Goal: Task Accomplishment & Management: Manage account settings

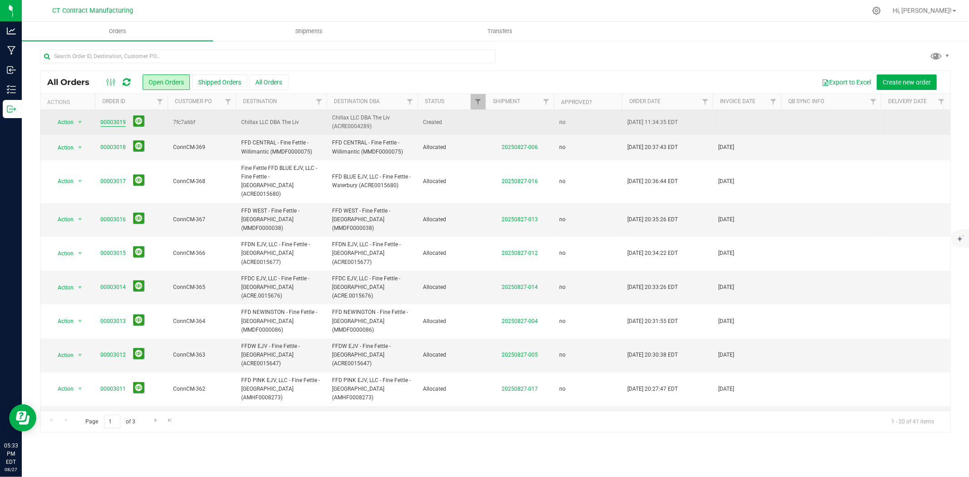
click at [105, 124] on link "00003019" at bounding box center [112, 122] width 25 height 9
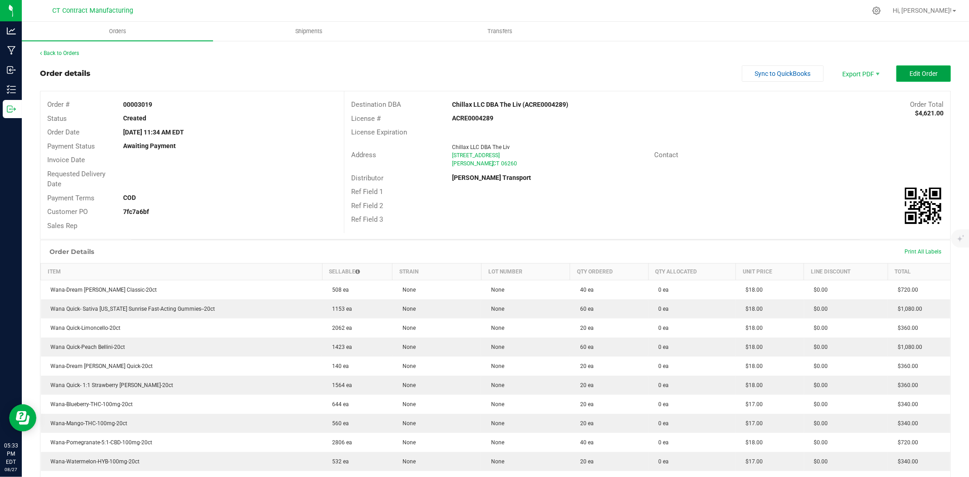
click at [872, 76] on span "Edit Order" at bounding box center [924, 73] width 28 height 7
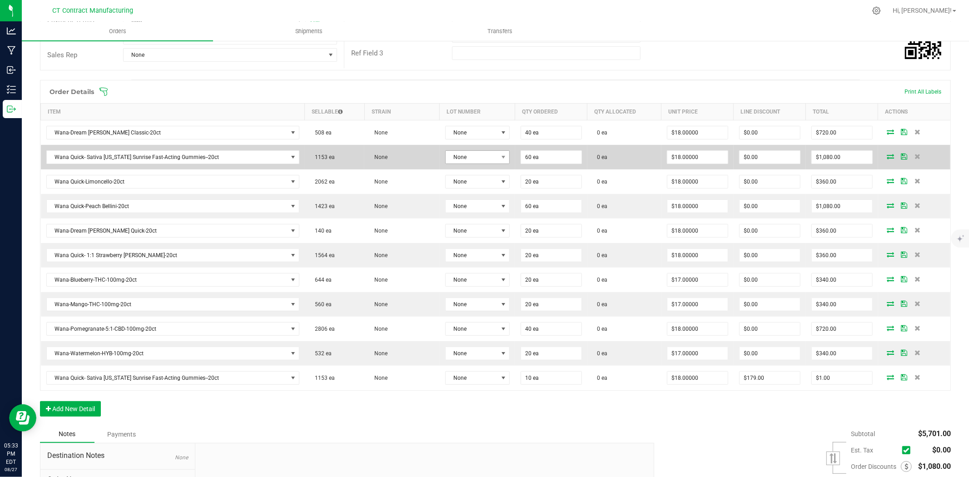
scroll to position [202, 0]
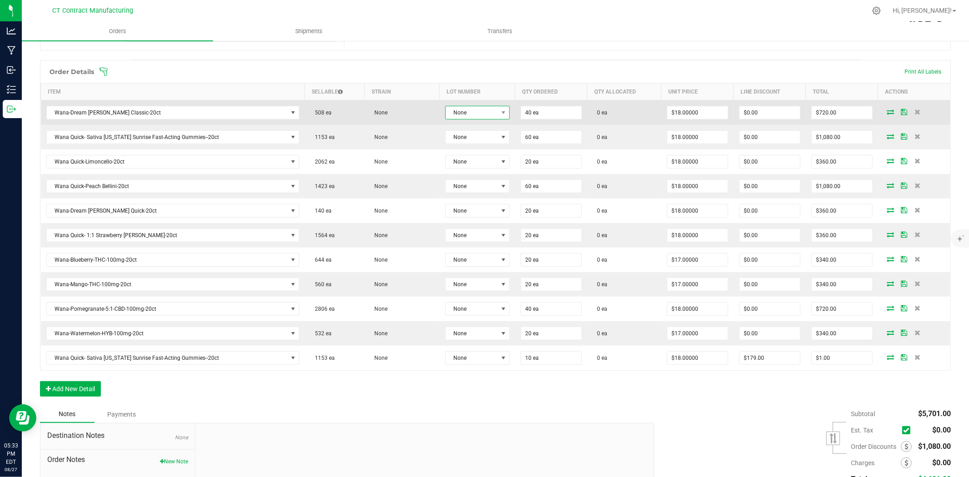
click at [484, 114] on span "None" at bounding box center [472, 112] width 52 height 13
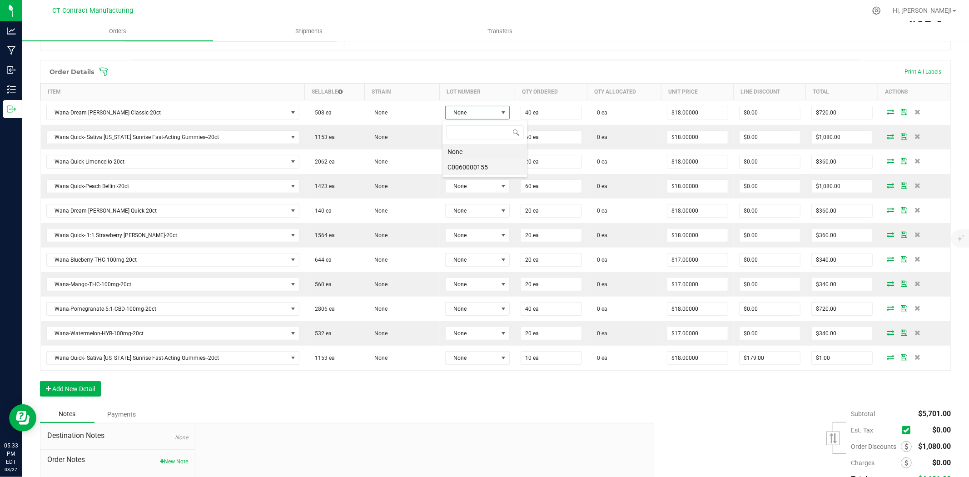
click at [493, 166] on li "C0060000155" at bounding box center [485, 167] width 85 height 15
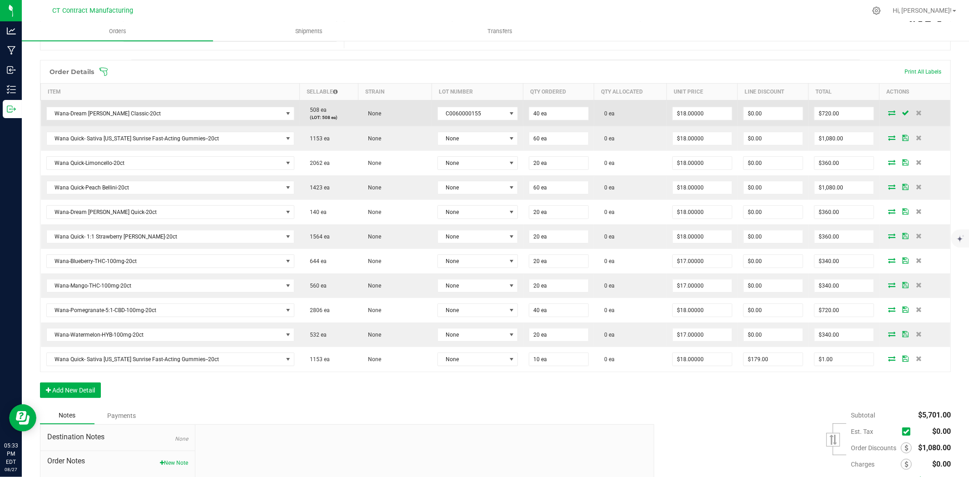
click at [872, 111] on icon at bounding box center [892, 112] width 7 height 5
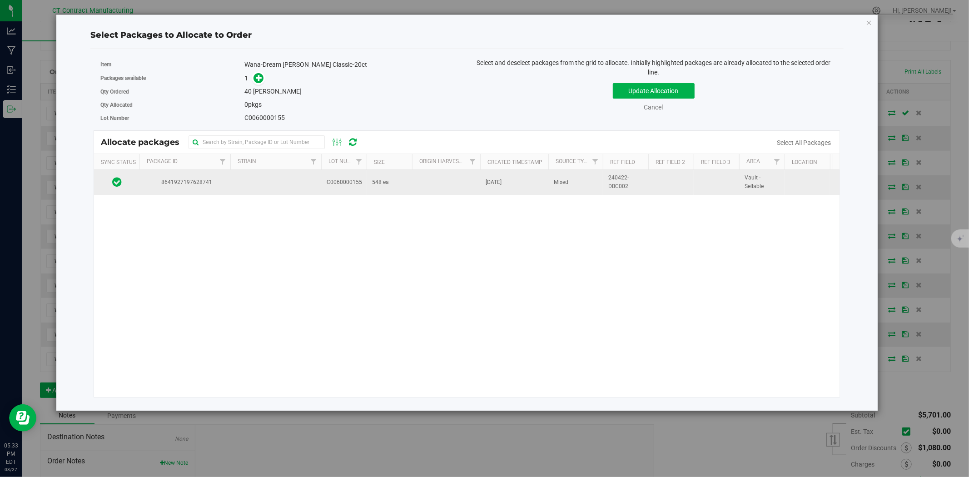
click at [232, 180] on td at bounding box center [275, 182] width 91 height 25
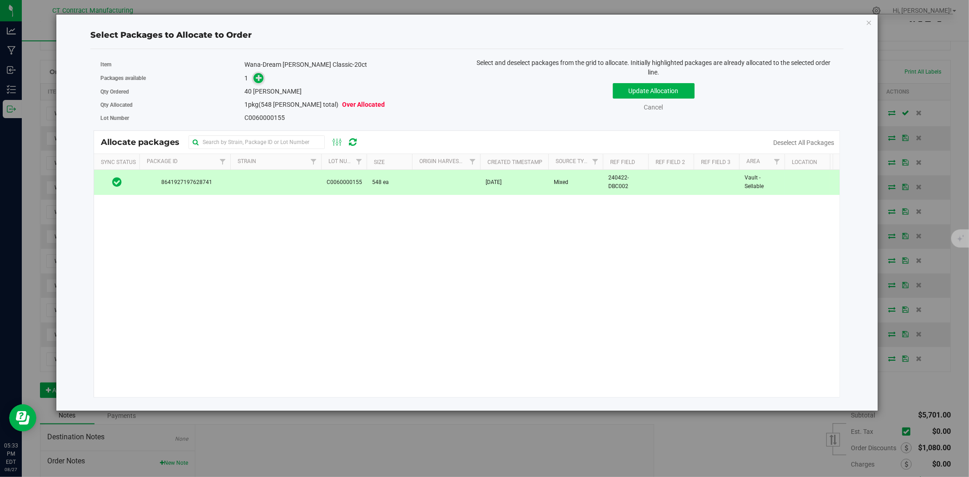
click at [258, 82] on span at bounding box center [259, 78] width 10 height 10
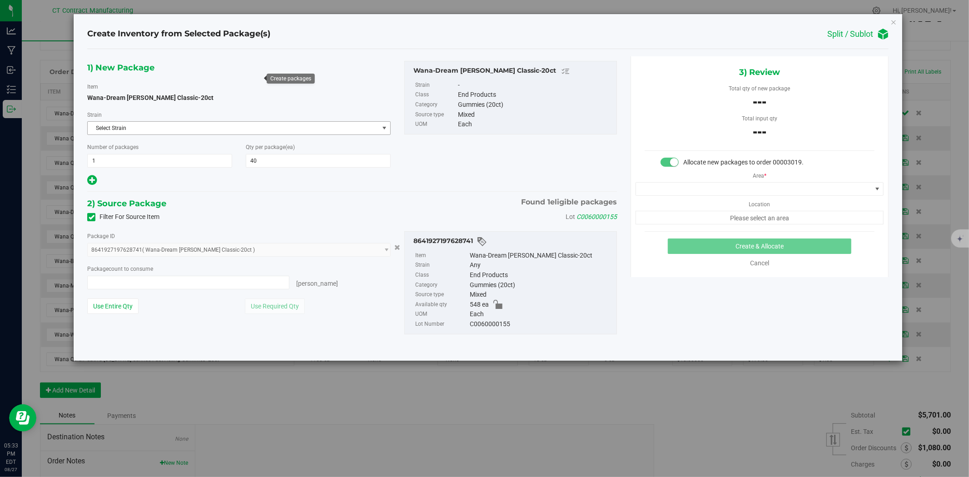
type input "0 ea"
type input "0"
click at [276, 285] on span at bounding box center [188, 283] width 202 height 14
type input "40"
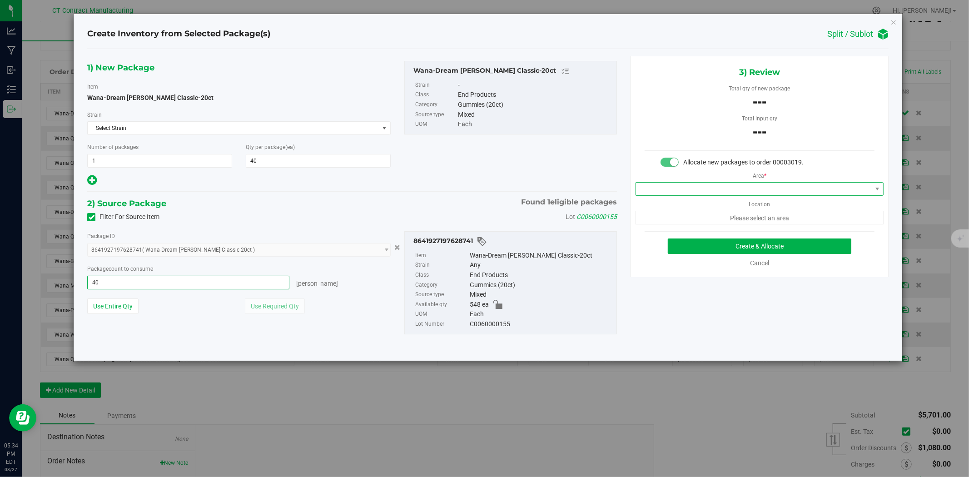
type input "40 ea"
click at [689, 188] on span at bounding box center [754, 189] width 236 height 13
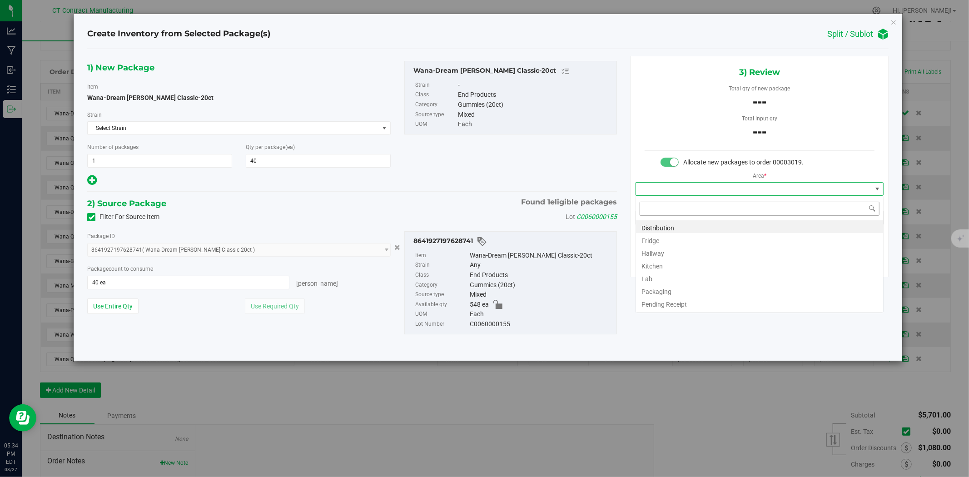
scroll to position [14, 248]
click at [683, 228] on li "Distribution" at bounding box center [759, 226] width 247 height 13
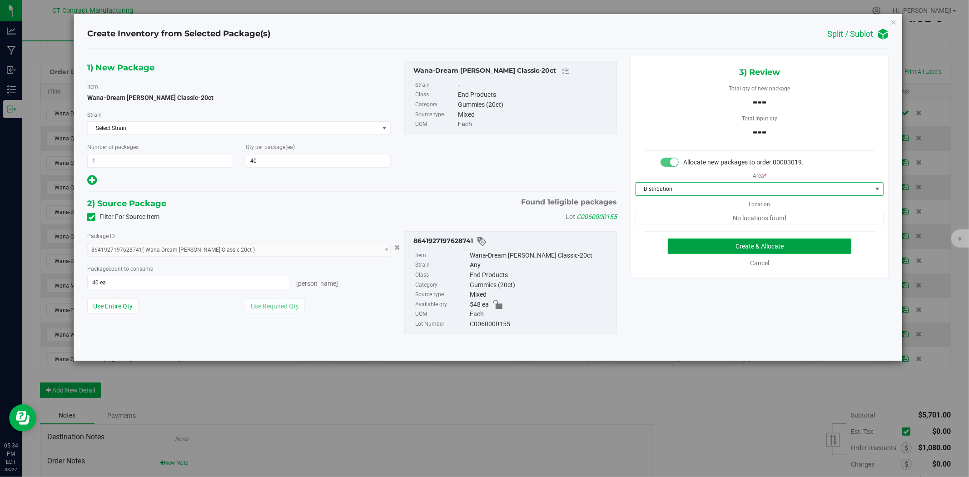
click at [703, 249] on button "Create & Allocate" at bounding box center [760, 246] width 184 height 15
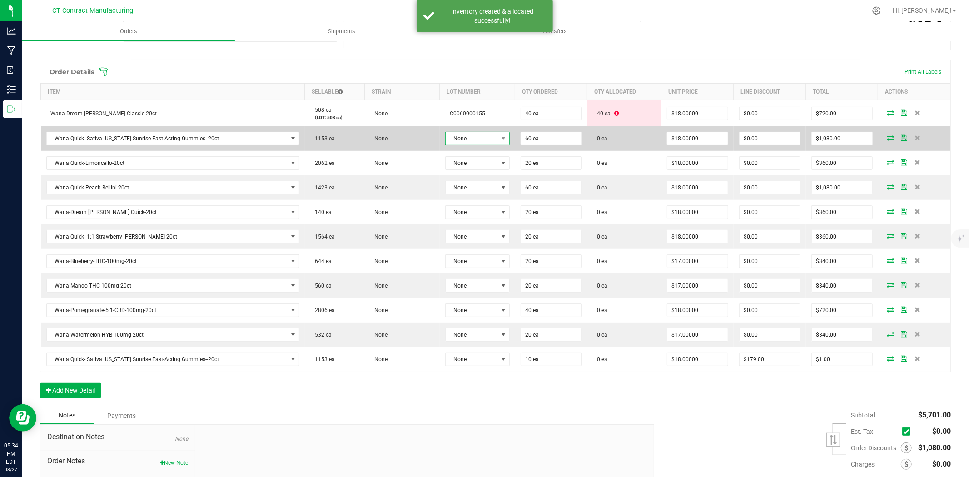
click at [491, 138] on span "None" at bounding box center [472, 138] width 52 height 13
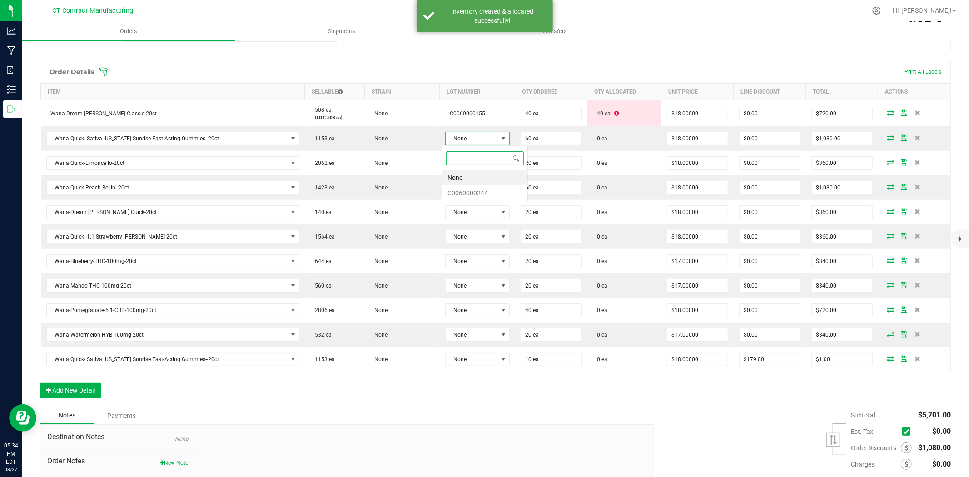
scroll to position [14, 64]
click at [489, 191] on li "C0060000244" at bounding box center [485, 192] width 85 height 15
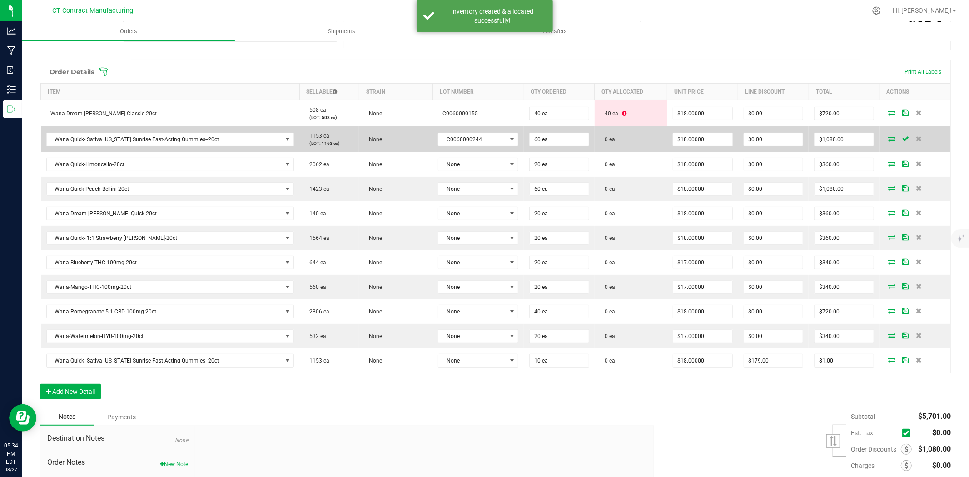
click at [872, 138] on icon at bounding box center [892, 138] width 7 height 5
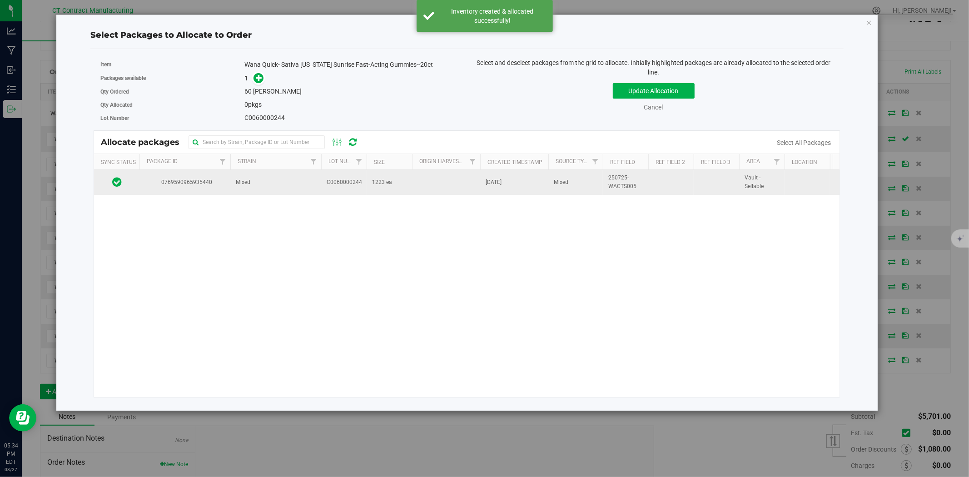
click at [225, 188] on td "0769590965935440" at bounding box center [185, 182] width 91 height 25
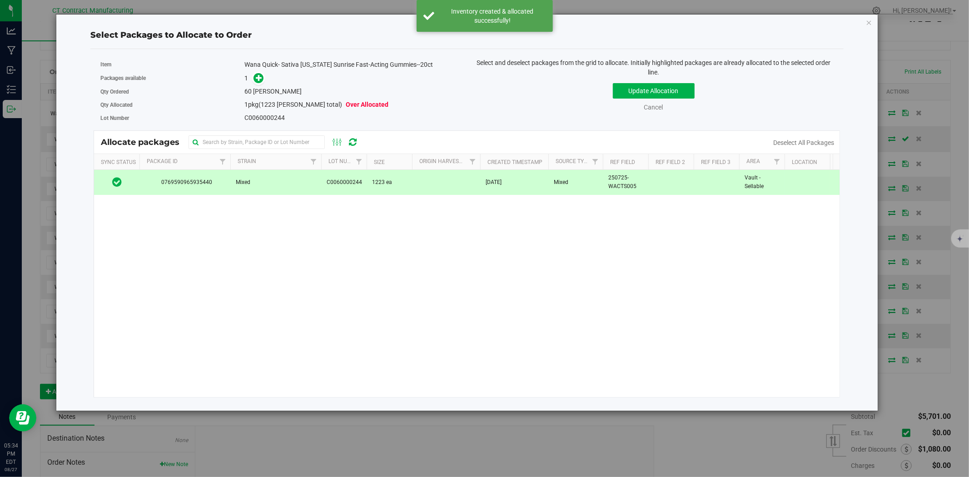
click at [258, 84] on div "Packages available 1" at bounding box center [280, 78] width 360 height 14
click at [258, 83] on span at bounding box center [259, 78] width 10 height 10
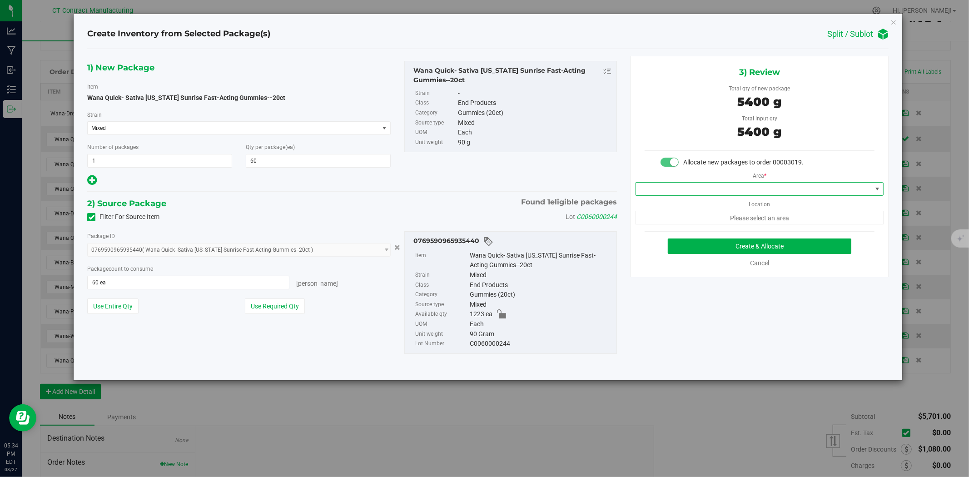
click at [681, 188] on span at bounding box center [754, 189] width 236 height 13
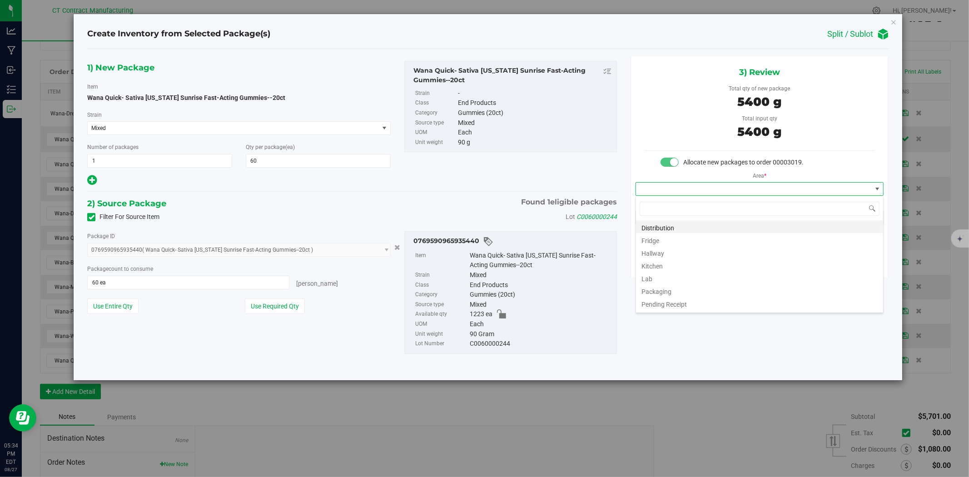
scroll to position [14, 248]
click at [674, 224] on li "Distribution" at bounding box center [759, 226] width 247 height 13
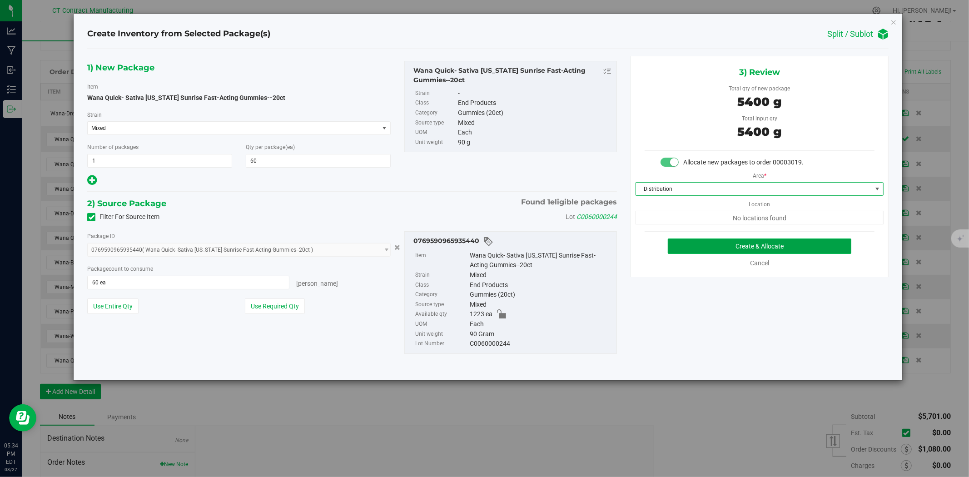
click at [700, 243] on button "Create & Allocate" at bounding box center [760, 246] width 184 height 15
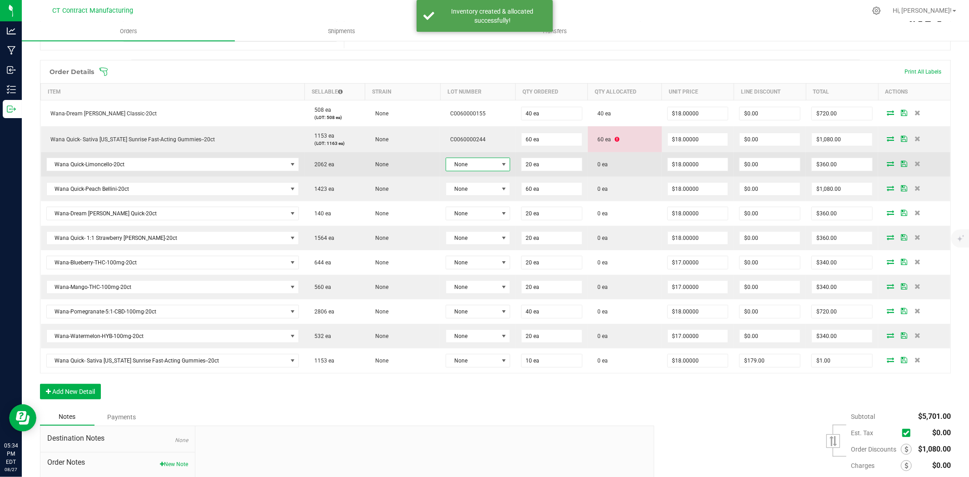
click at [469, 162] on span "None" at bounding box center [472, 164] width 52 height 13
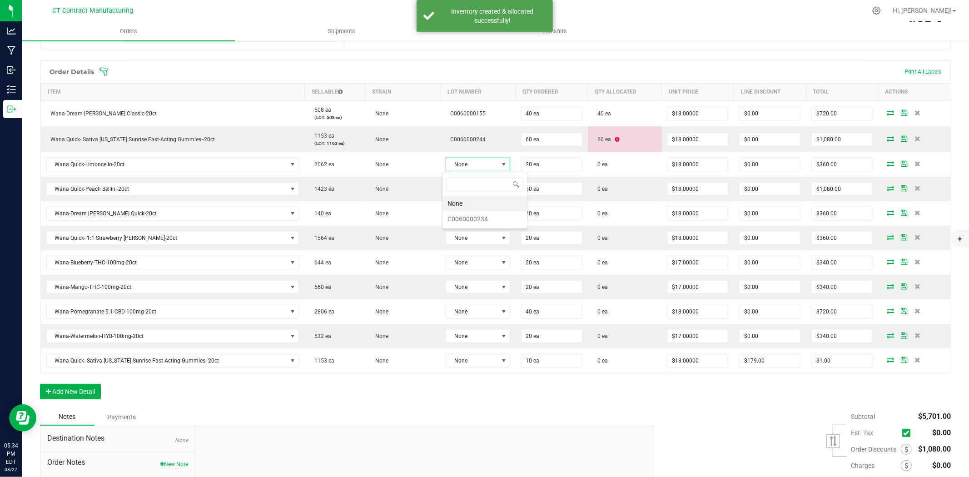
scroll to position [14, 64]
click at [483, 223] on li "C0060000234" at bounding box center [485, 218] width 85 height 15
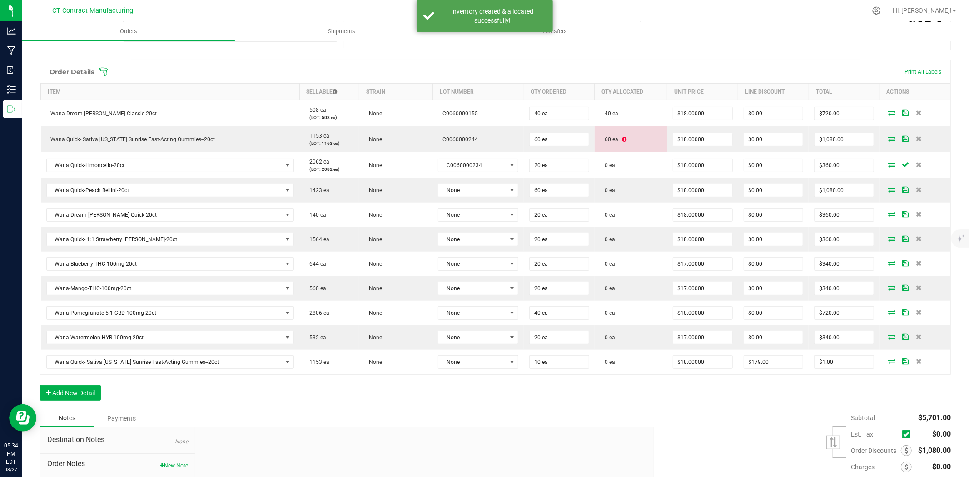
click at [872, 166] on icon at bounding box center [892, 164] width 7 height 5
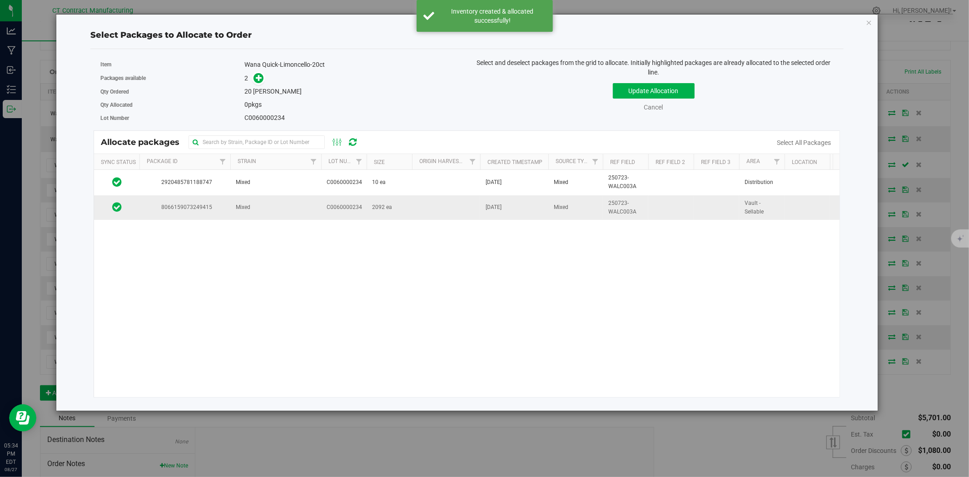
click at [294, 210] on td "Mixed" at bounding box center [275, 207] width 91 height 25
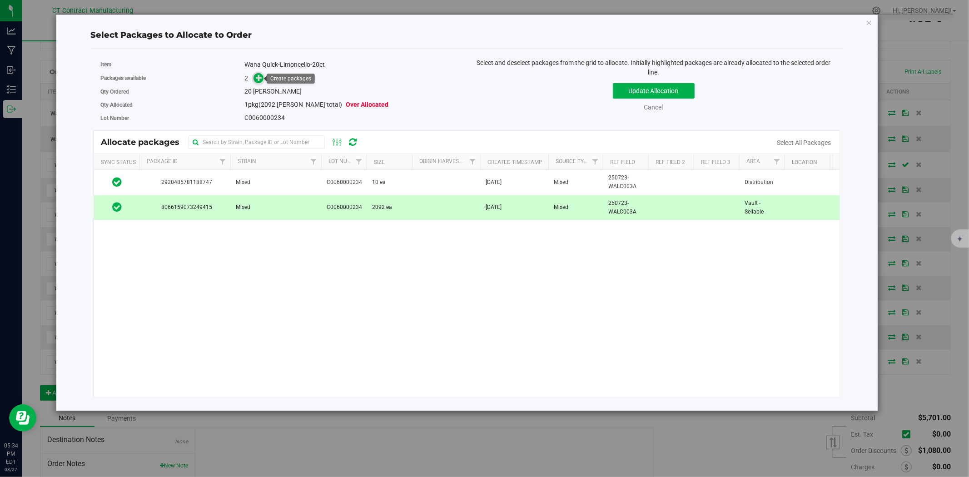
click at [257, 78] on icon at bounding box center [259, 78] width 6 height 6
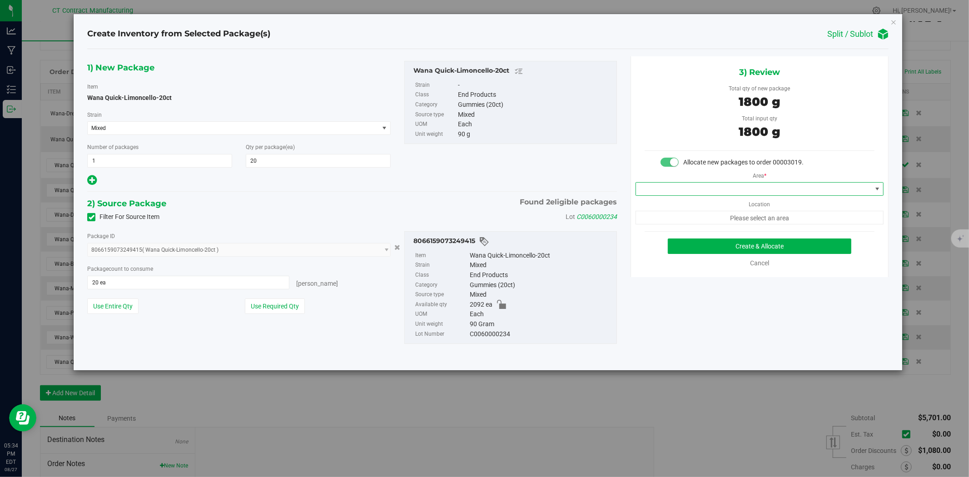
click at [739, 183] on span at bounding box center [754, 189] width 236 height 13
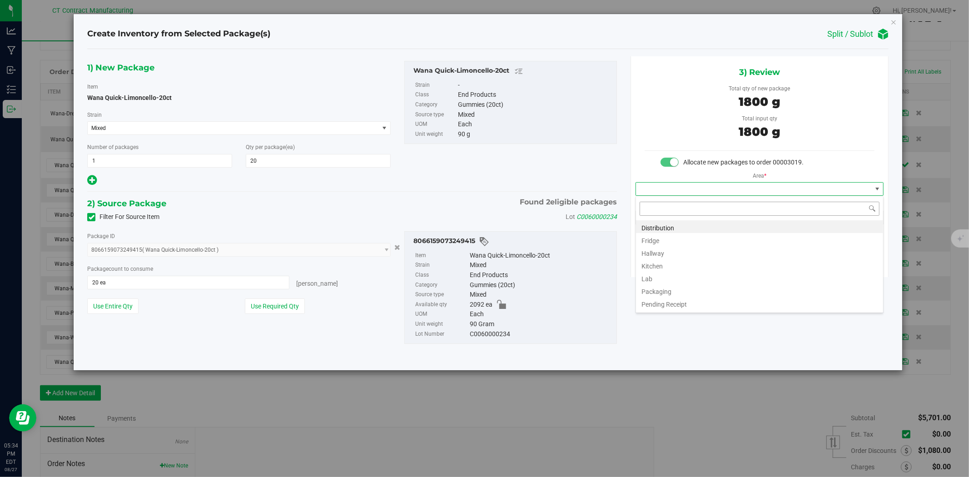
scroll to position [14, 248]
click at [725, 229] on li "Distribution" at bounding box center [759, 226] width 247 height 13
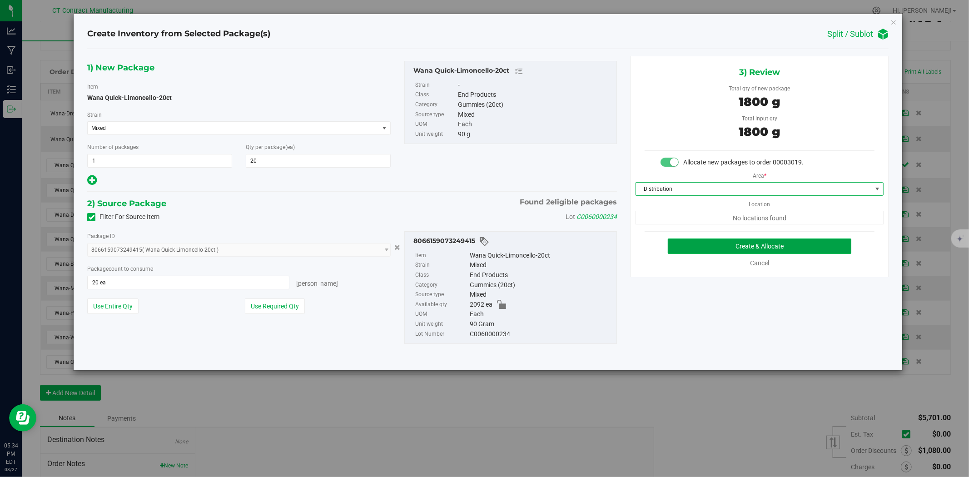
click at [748, 245] on button "Create & Allocate" at bounding box center [760, 246] width 184 height 15
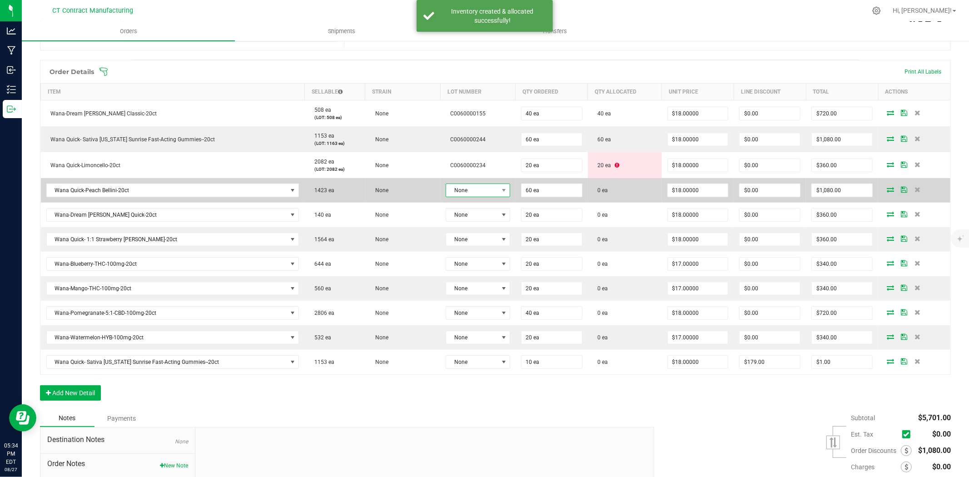
click at [485, 186] on span "None" at bounding box center [472, 190] width 52 height 13
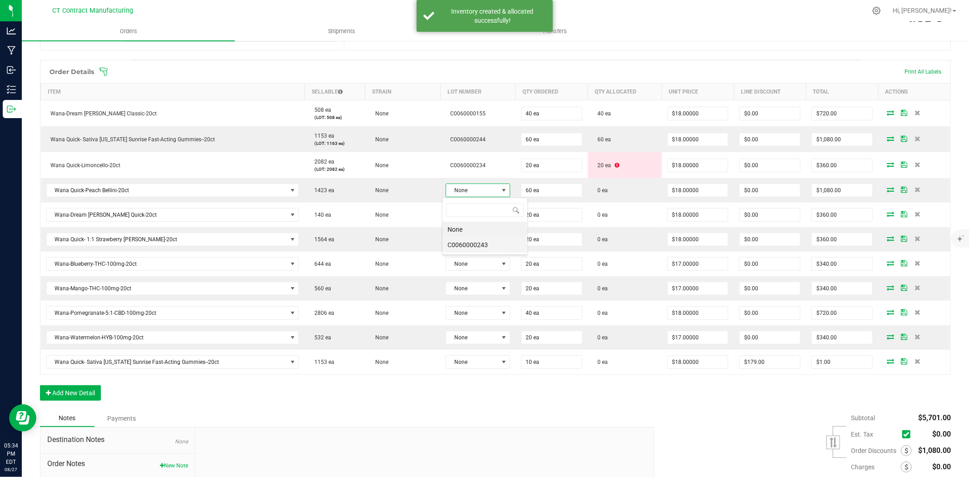
click at [490, 247] on li "C0060000243" at bounding box center [485, 244] width 85 height 15
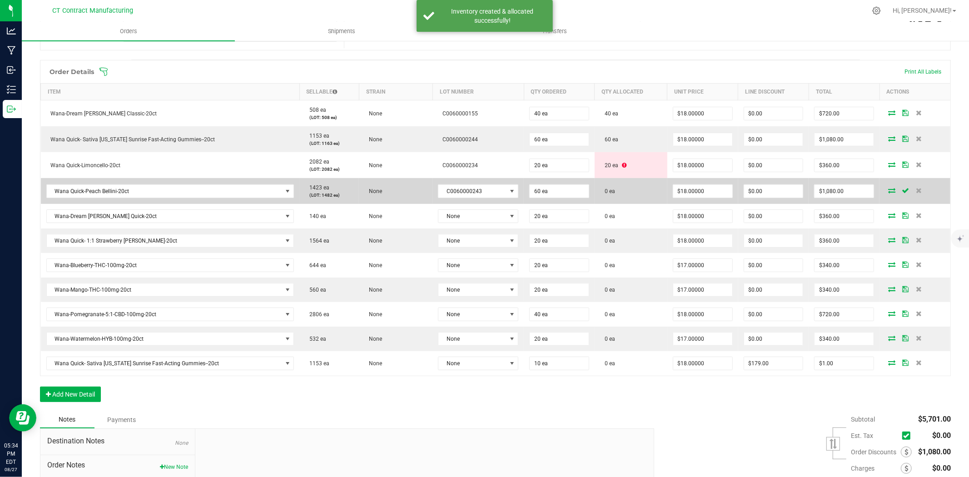
click at [872, 191] on icon at bounding box center [892, 190] width 7 height 5
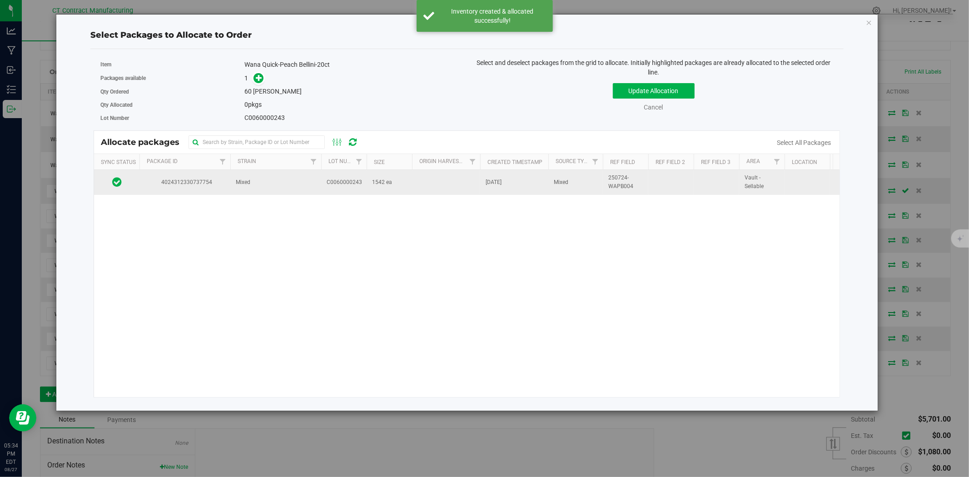
click at [250, 185] on span "Mixed" at bounding box center [243, 182] width 15 height 9
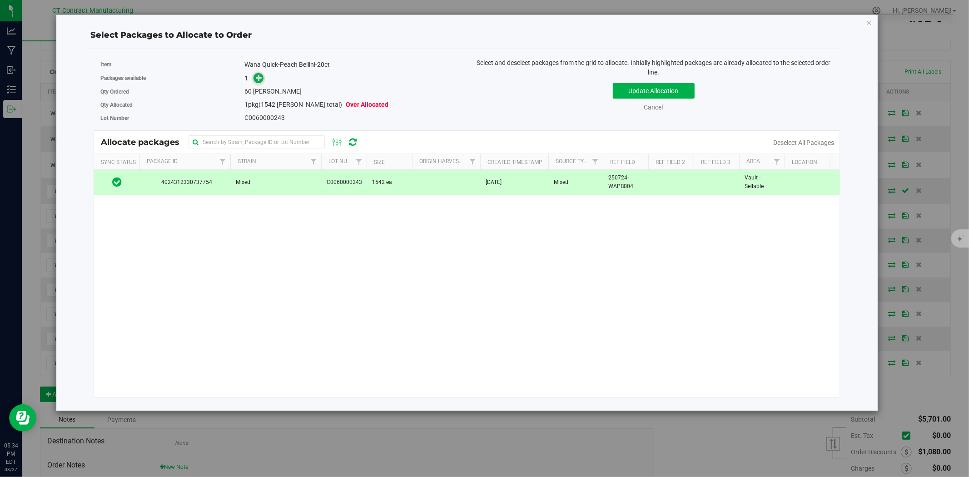
click at [256, 79] on icon at bounding box center [259, 78] width 6 height 6
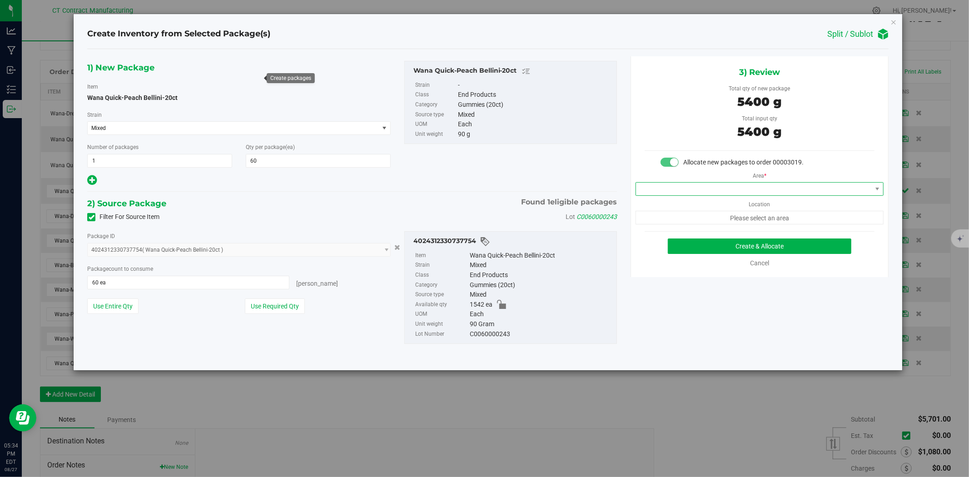
click at [694, 185] on span at bounding box center [754, 189] width 236 height 13
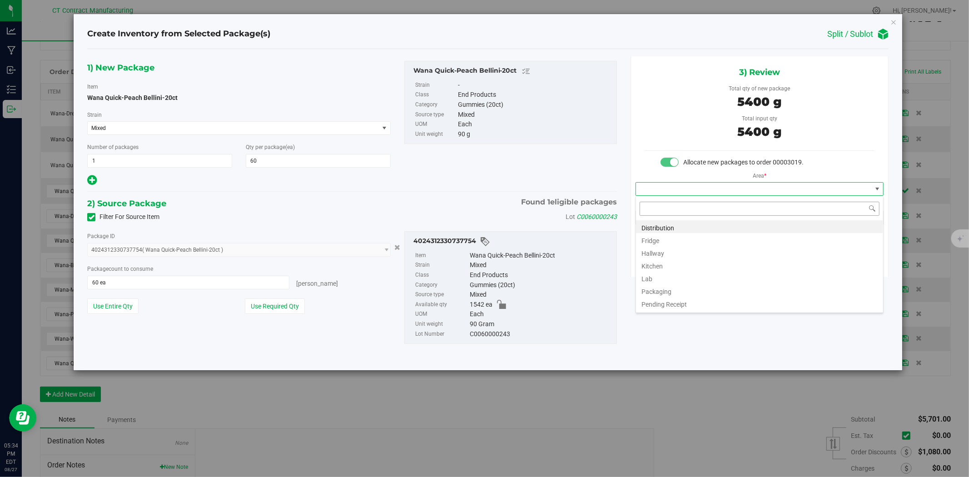
scroll to position [14, 248]
click at [689, 224] on li "Distribution" at bounding box center [759, 226] width 247 height 13
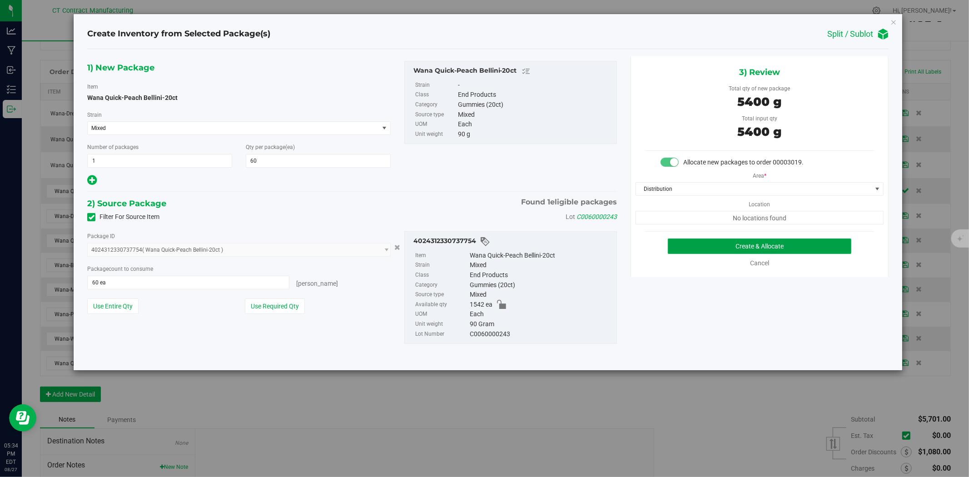
click at [699, 248] on button "Create & Allocate" at bounding box center [760, 246] width 184 height 15
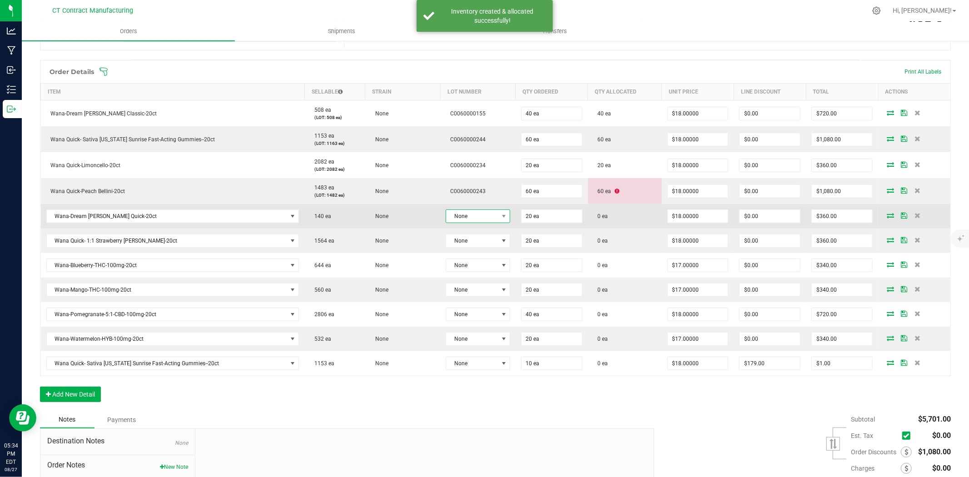
click at [476, 215] on span "None" at bounding box center [472, 216] width 52 height 13
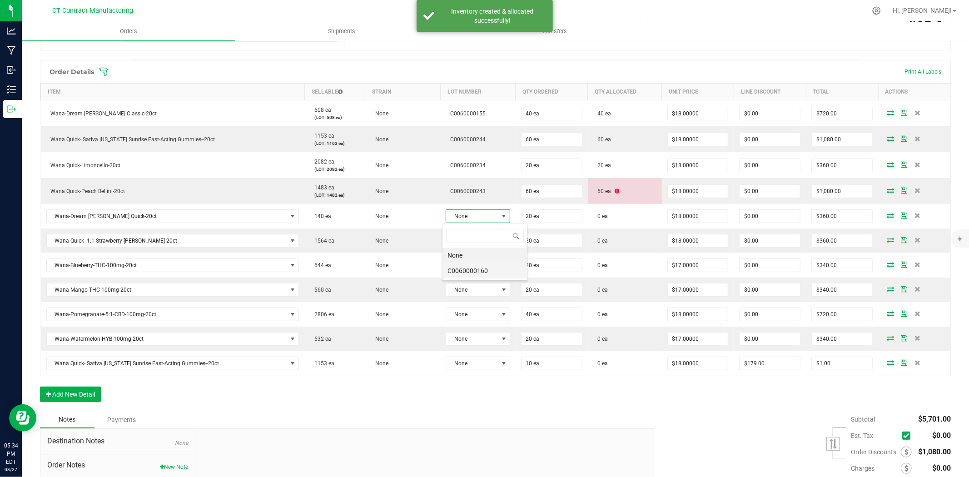
click at [482, 268] on li "C0060000160" at bounding box center [485, 270] width 85 height 15
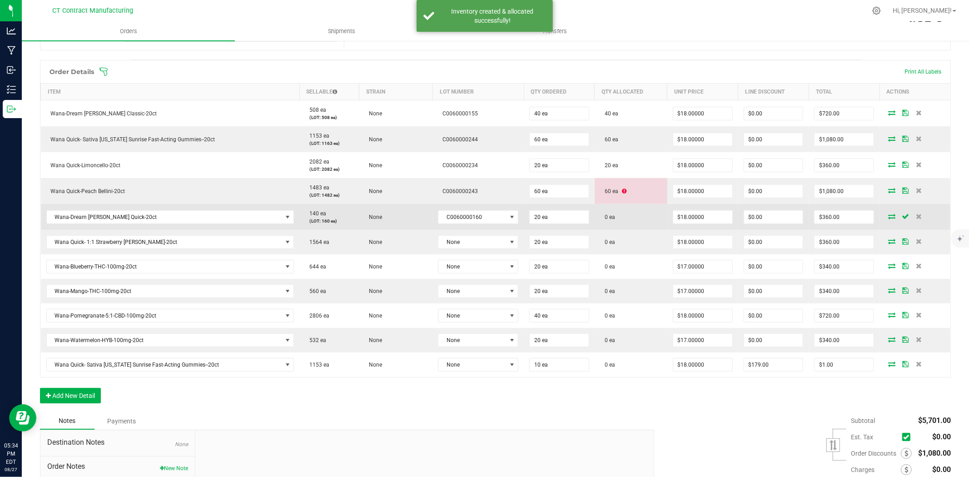
click at [872, 218] on span at bounding box center [892, 216] width 14 height 5
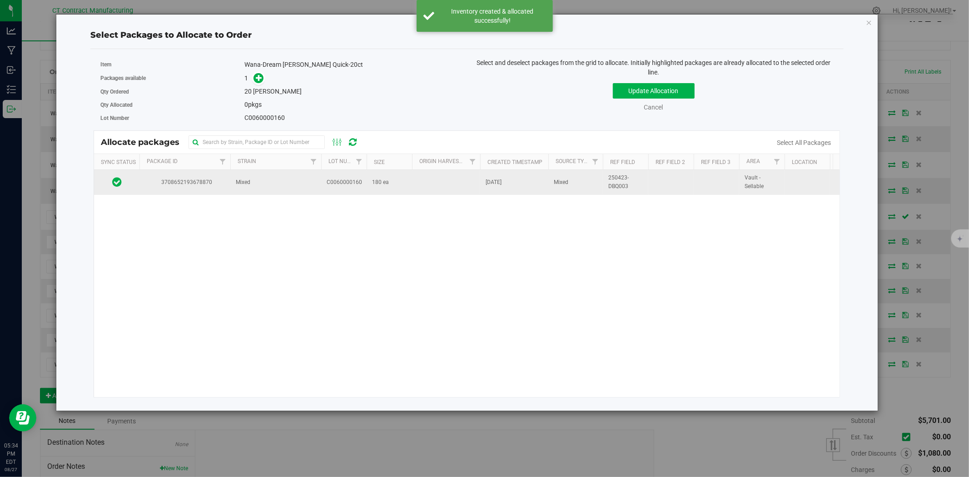
click at [310, 184] on td "Mixed" at bounding box center [275, 182] width 91 height 25
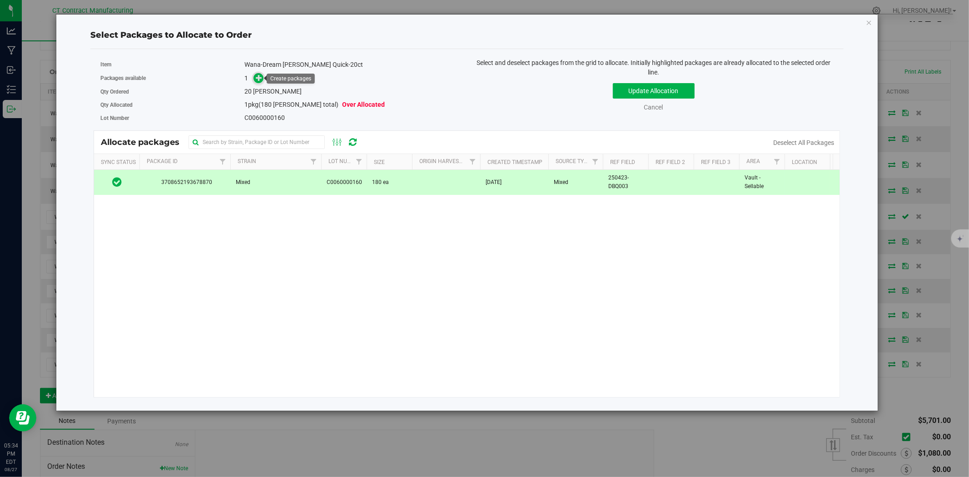
click at [258, 75] on icon at bounding box center [259, 78] width 6 height 6
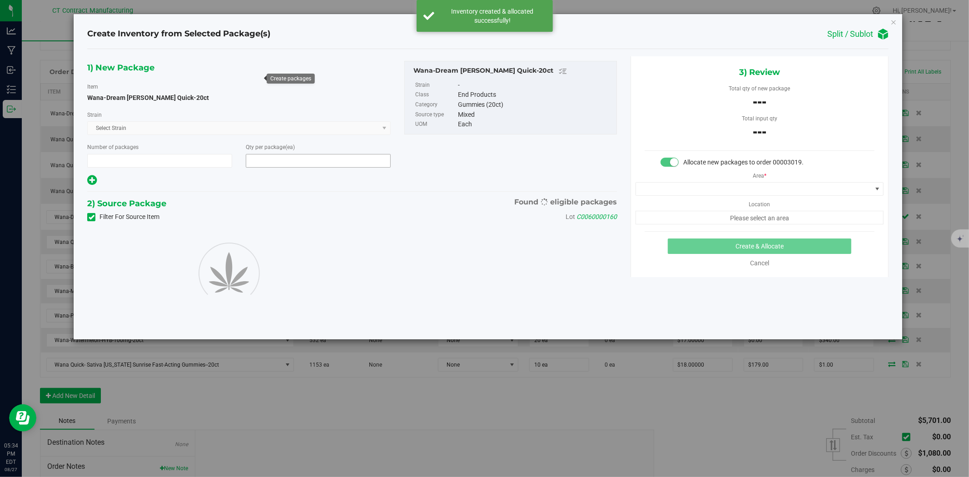
type input "1"
type input "20"
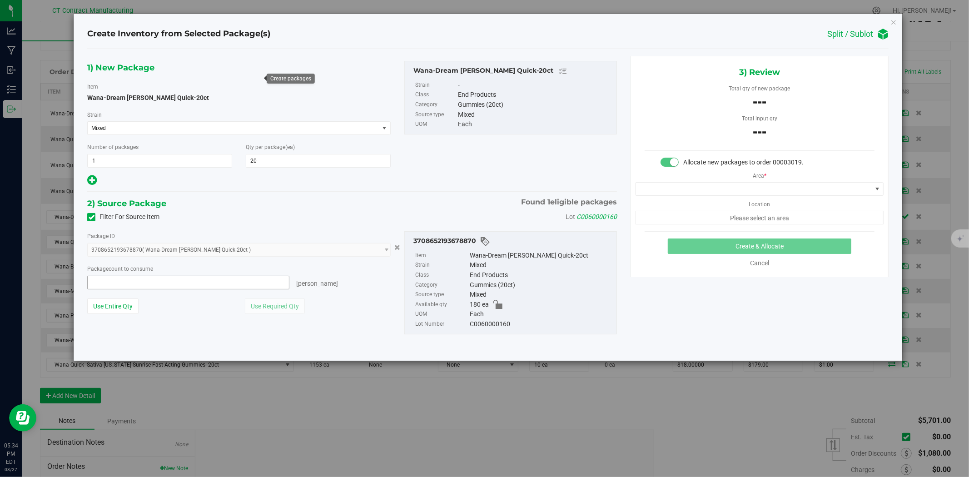
click at [274, 280] on span at bounding box center [188, 283] width 202 height 14
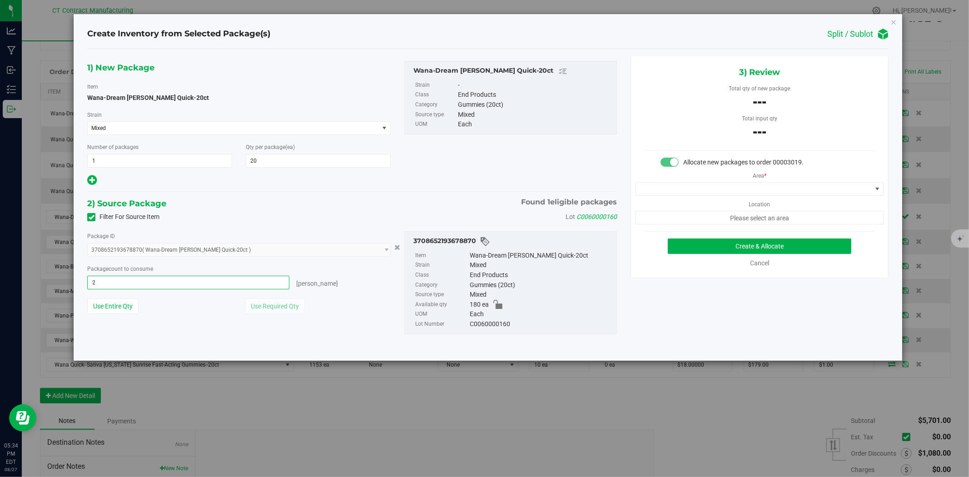
type input "20"
type input "20 ea"
click at [710, 185] on span at bounding box center [754, 189] width 236 height 13
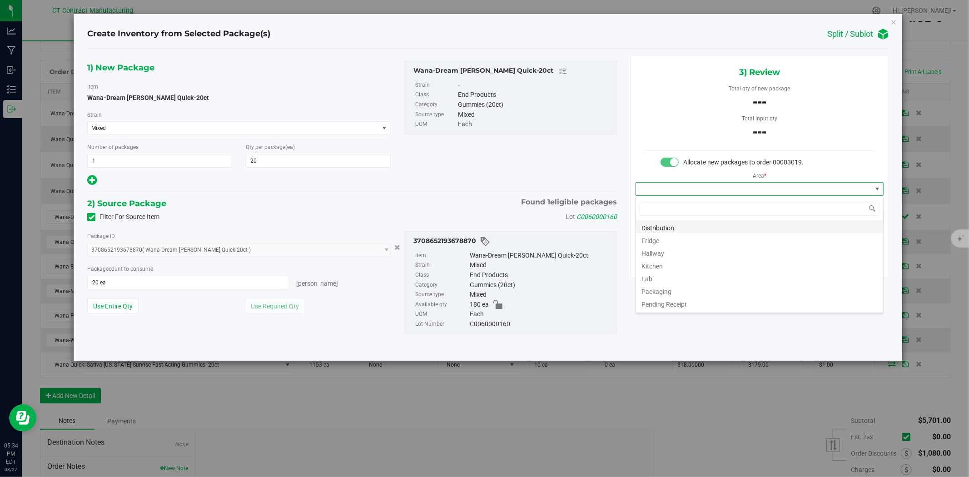
scroll to position [14, 248]
click at [695, 228] on li "Distribution" at bounding box center [759, 226] width 247 height 13
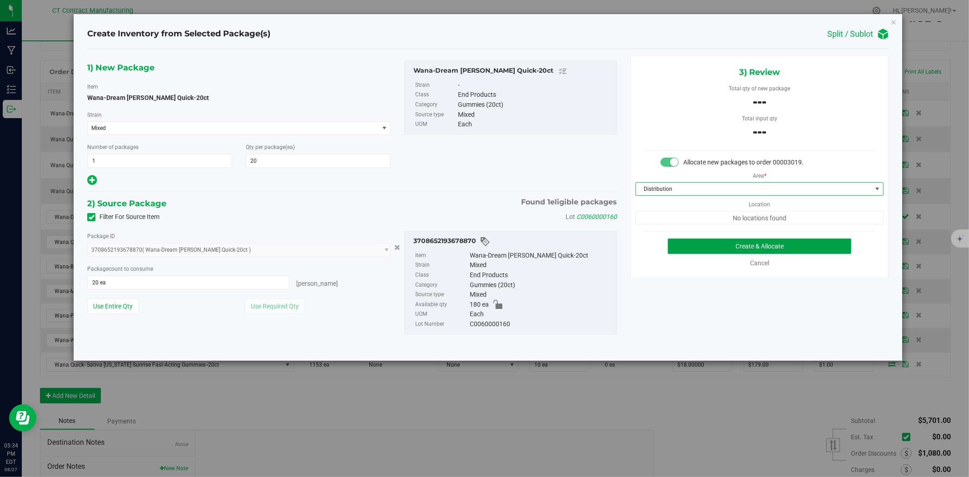
click at [701, 245] on button "Create & Allocate" at bounding box center [760, 246] width 184 height 15
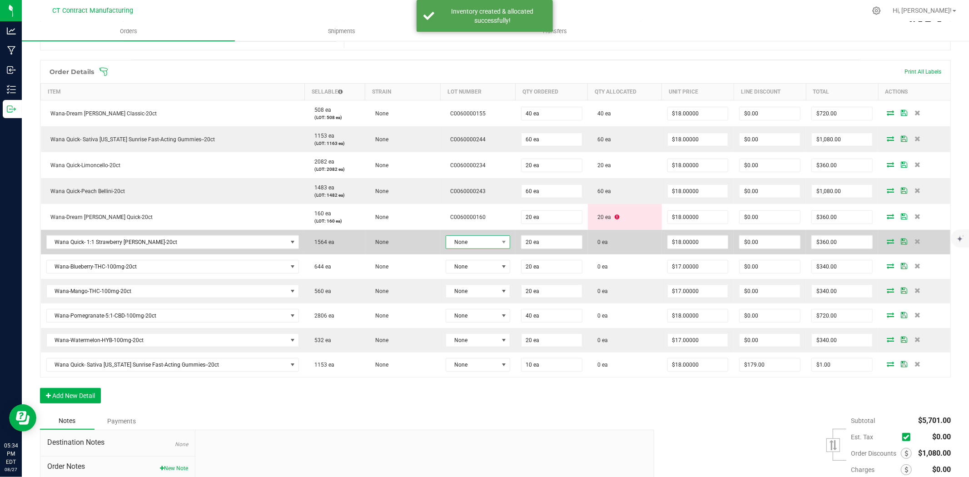
click at [479, 242] on span "None" at bounding box center [472, 242] width 52 height 13
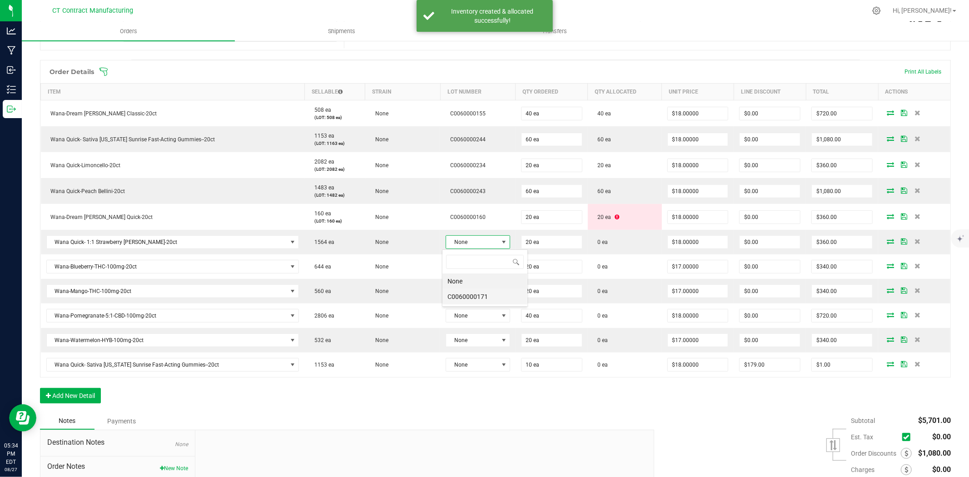
click at [492, 298] on li "C0060000171" at bounding box center [485, 296] width 85 height 15
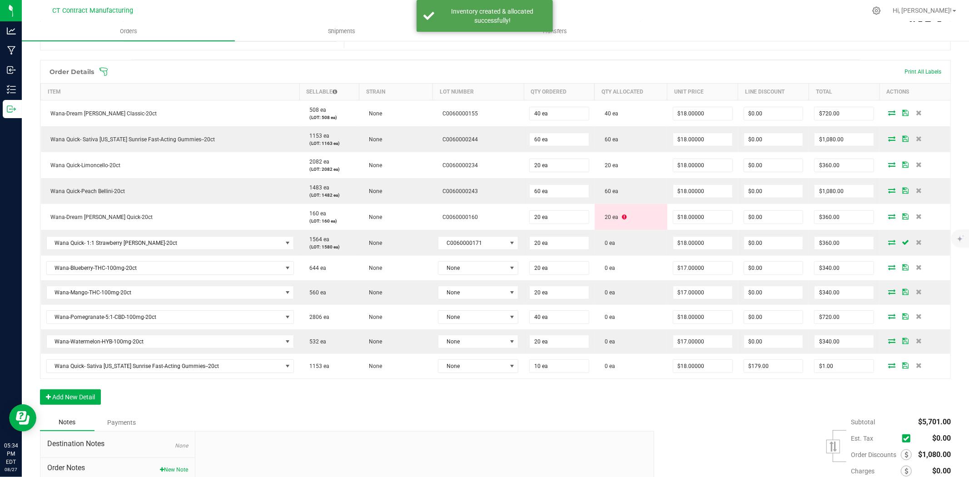
click at [872, 244] on icon at bounding box center [892, 242] width 7 height 5
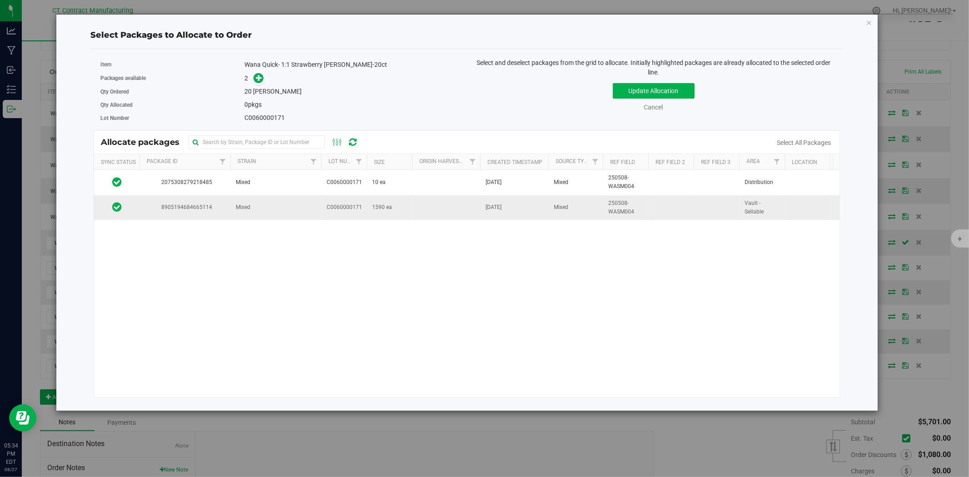
click at [267, 211] on td "Mixed" at bounding box center [275, 207] width 91 height 25
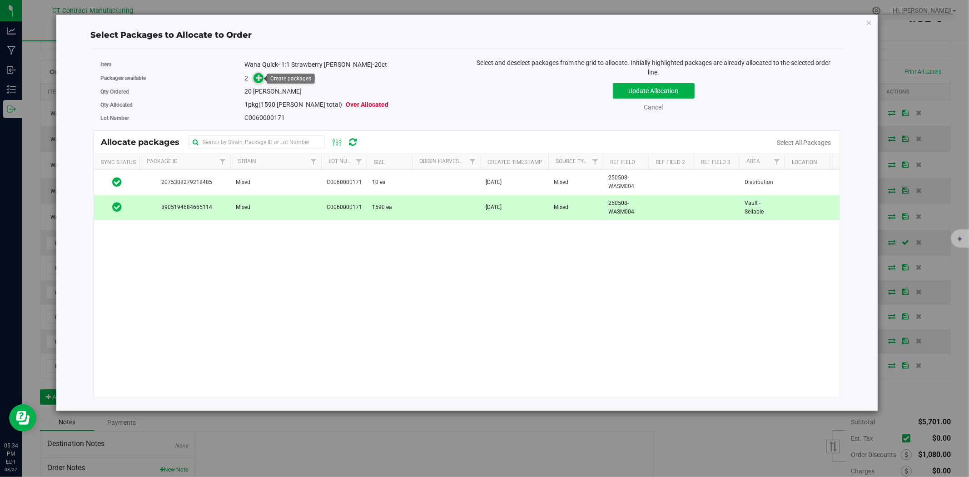
click at [261, 79] on icon at bounding box center [259, 78] width 6 height 6
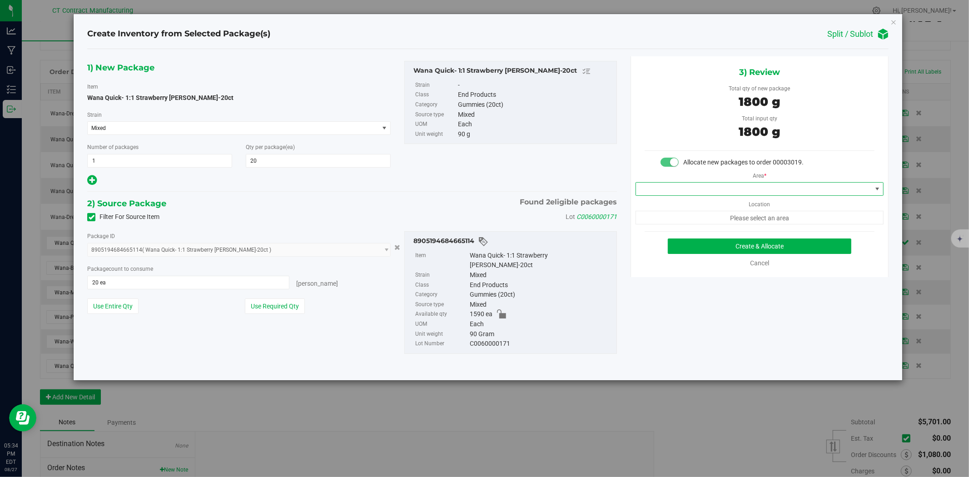
click at [719, 185] on span at bounding box center [754, 189] width 236 height 13
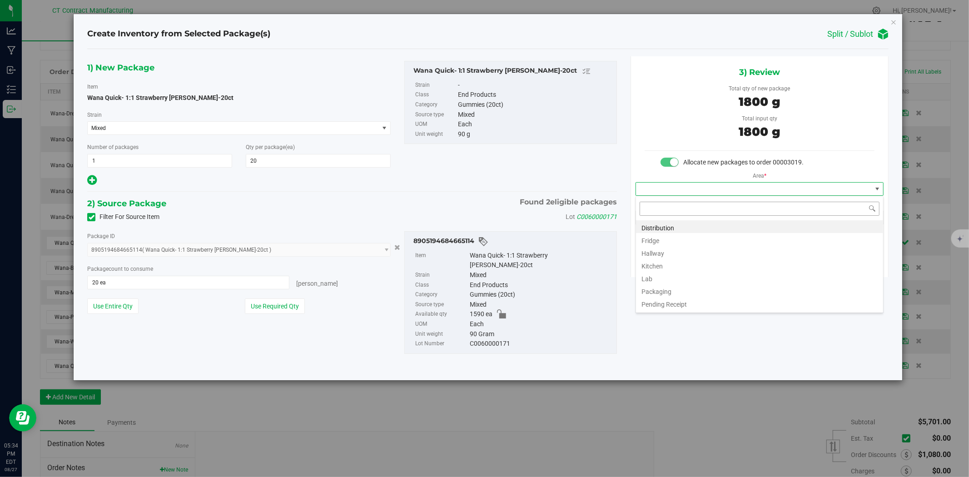
scroll to position [14, 248]
click at [708, 226] on li "Distribution" at bounding box center [759, 226] width 247 height 13
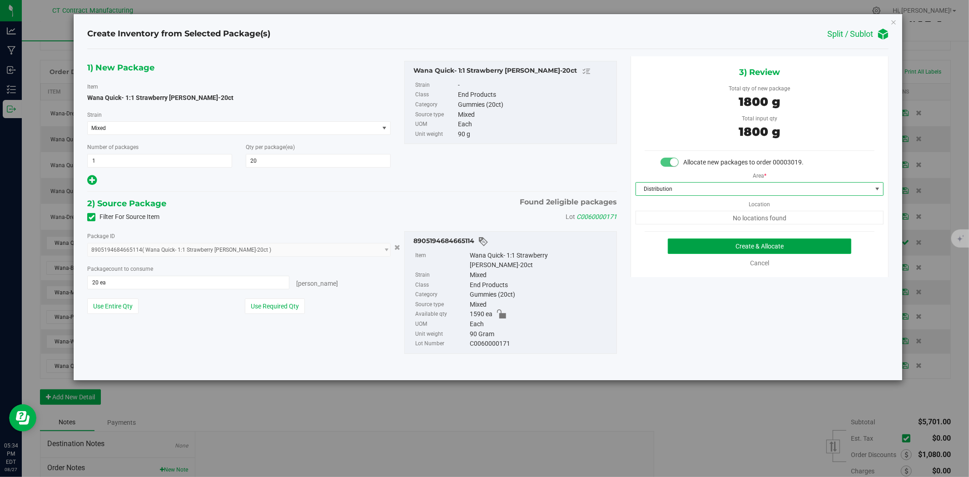
click at [728, 239] on button "Create & Allocate" at bounding box center [760, 246] width 184 height 15
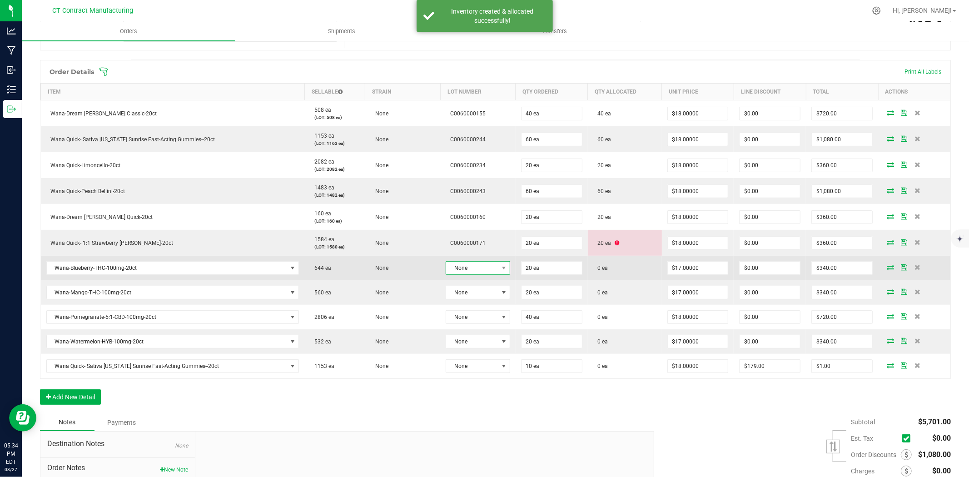
click at [474, 270] on span "None" at bounding box center [472, 268] width 52 height 13
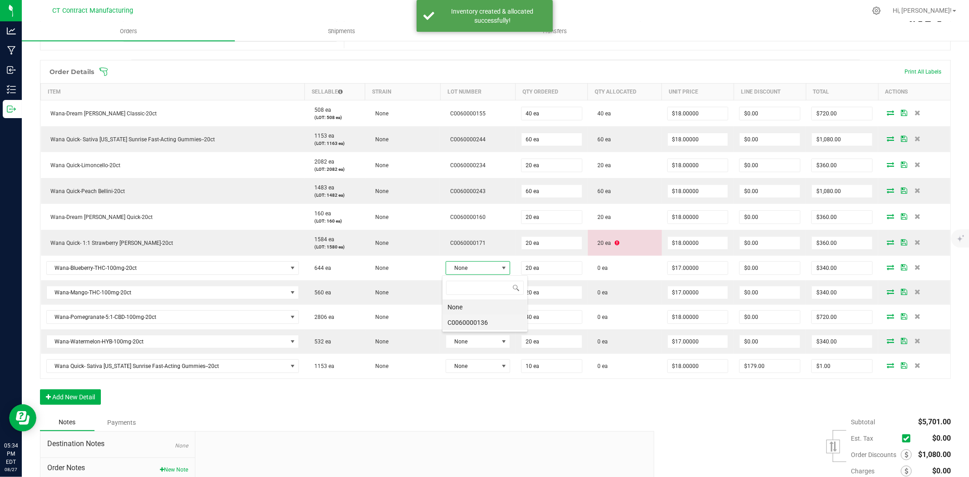
click at [488, 326] on li "C0060000136" at bounding box center [485, 322] width 85 height 15
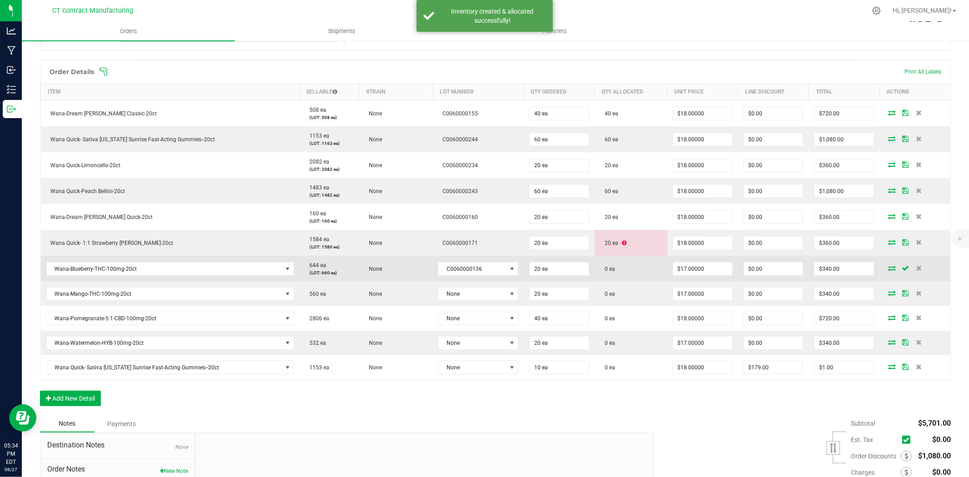
click at [872, 267] on icon at bounding box center [892, 267] width 7 height 5
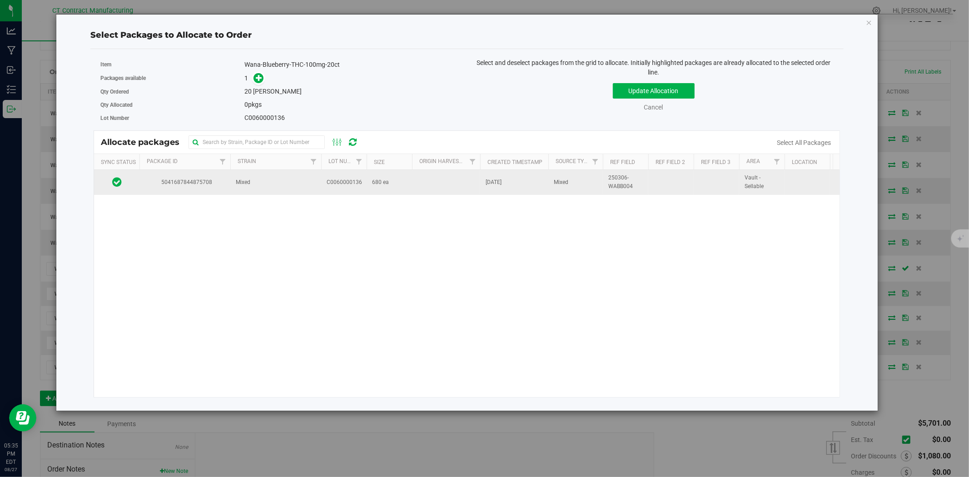
click at [296, 193] on td "Mixed" at bounding box center [275, 182] width 91 height 25
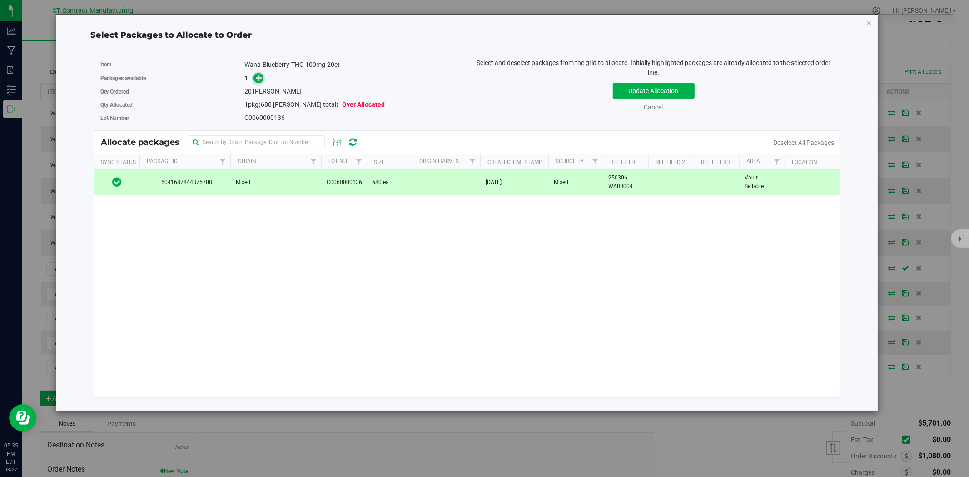
click at [260, 82] on span at bounding box center [259, 78] width 10 height 10
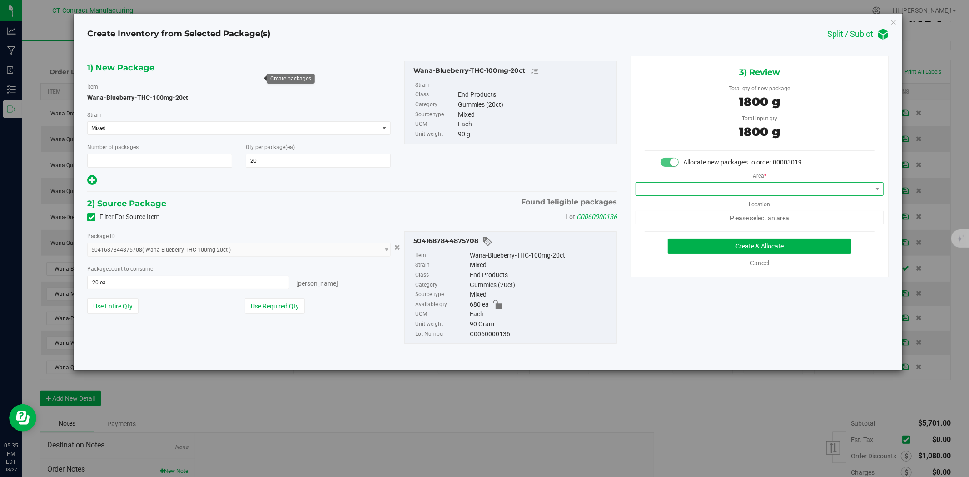
click at [748, 189] on span at bounding box center [754, 189] width 236 height 13
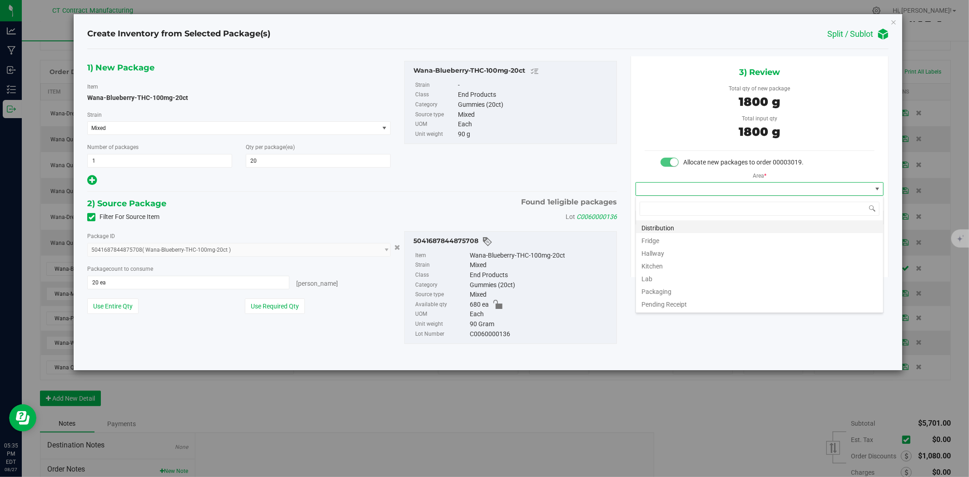
scroll to position [14, 248]
click at [667, 225] on li "Distribution" at bounding box center [759, 226] width 247 height 13
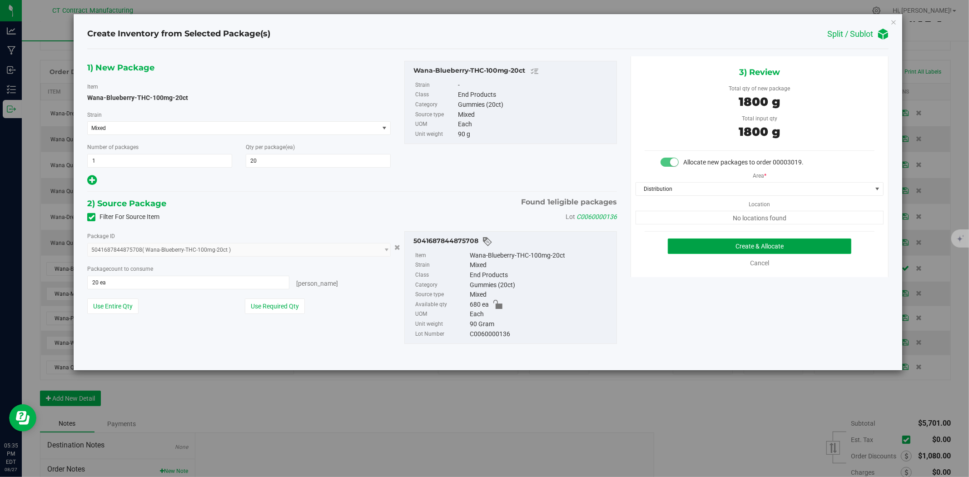
click at [702, 245] on button "Create & Allocate" at bounding box center [760, 246] width 184 height 15
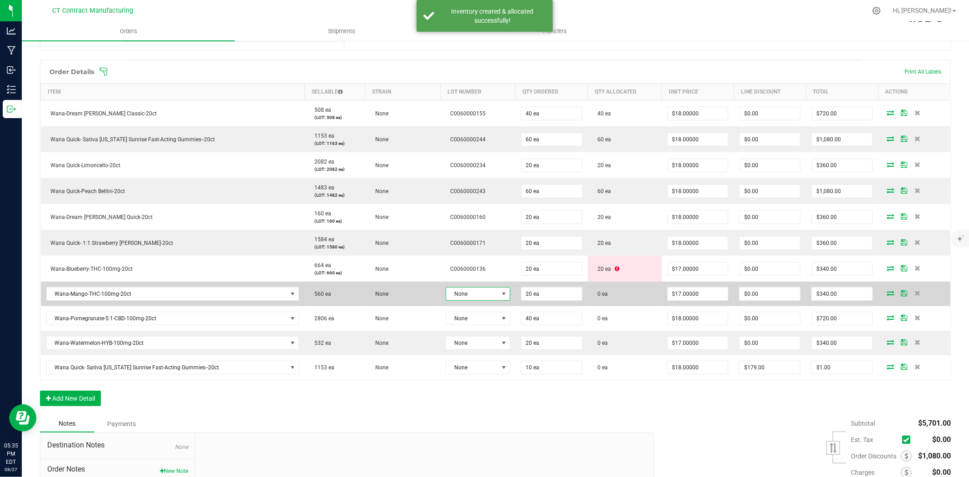
click at [502, 294] on span at bounding box center [503, 293] width 7 height 7
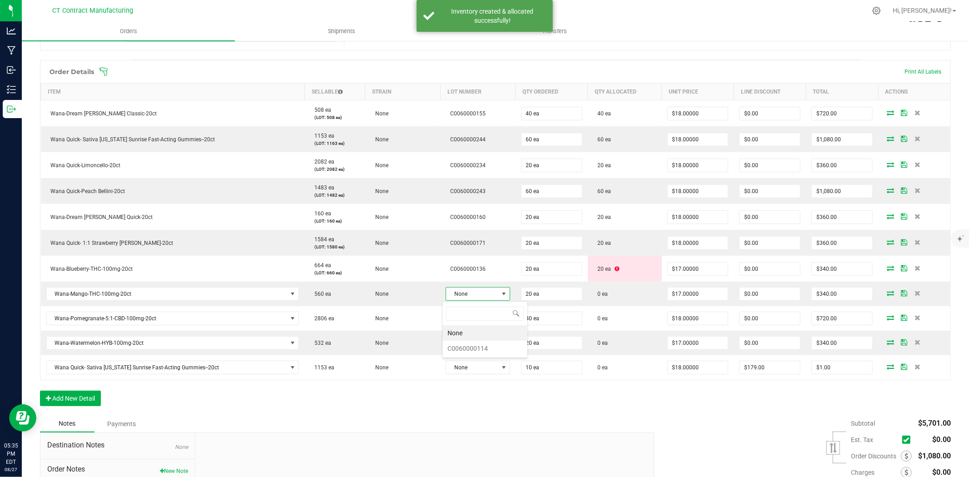
scroll to position [14, 64]
click at [495, 346] on li "C0060000114" at bounding box center [485, 348] width 85 height 15
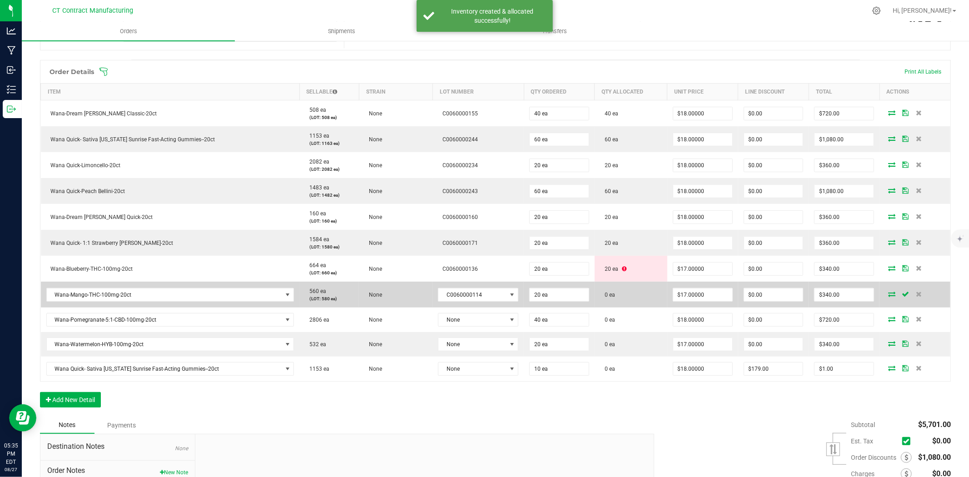
click at [872, 295] on icon at bounding box center [892, 293] width 7 height 5
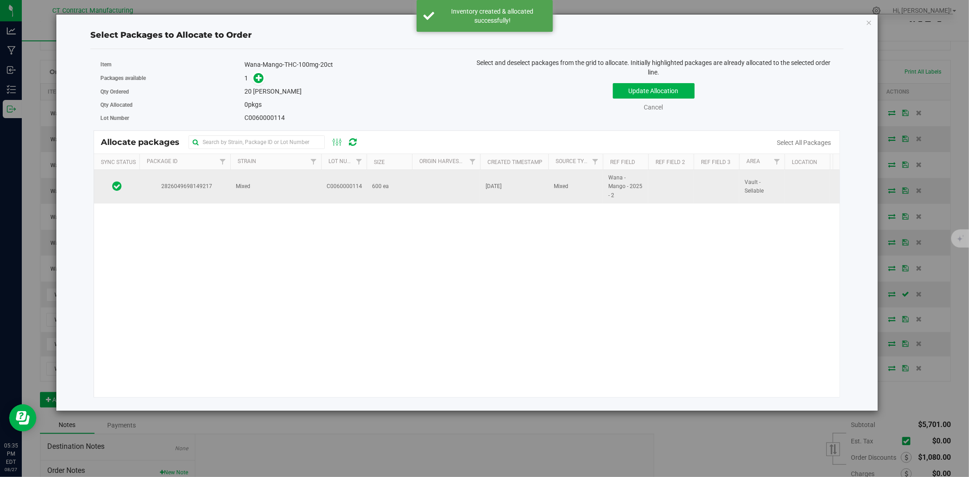
click at [434, 195] on td at bounding box center [446, 187] width 68 height 34
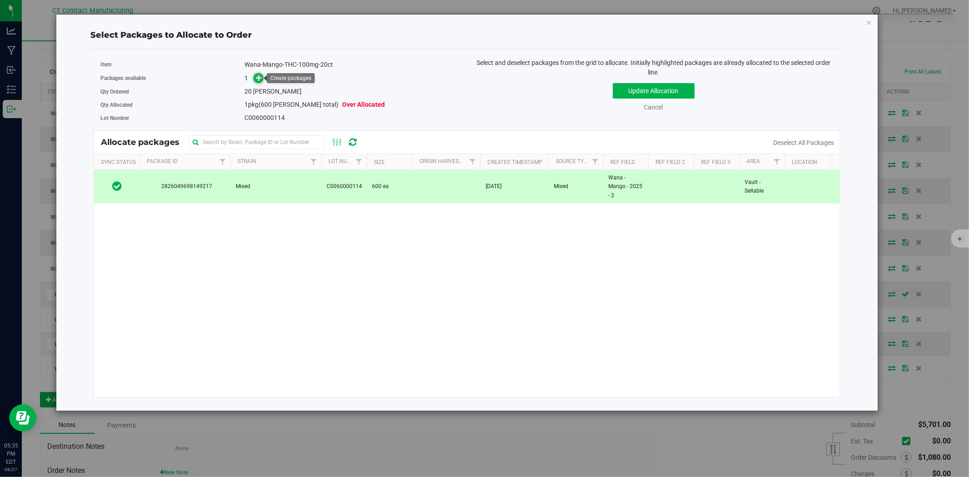
click at [255, 76] on span at bounding box center [259, 78] width 10 height 10
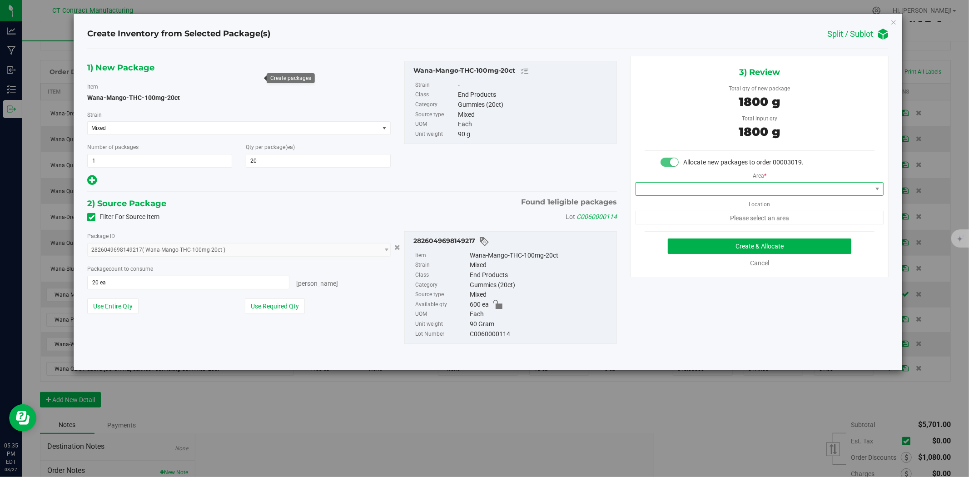
click at [689, 190] on span at bounding box center [754, 189] width 236 height 13
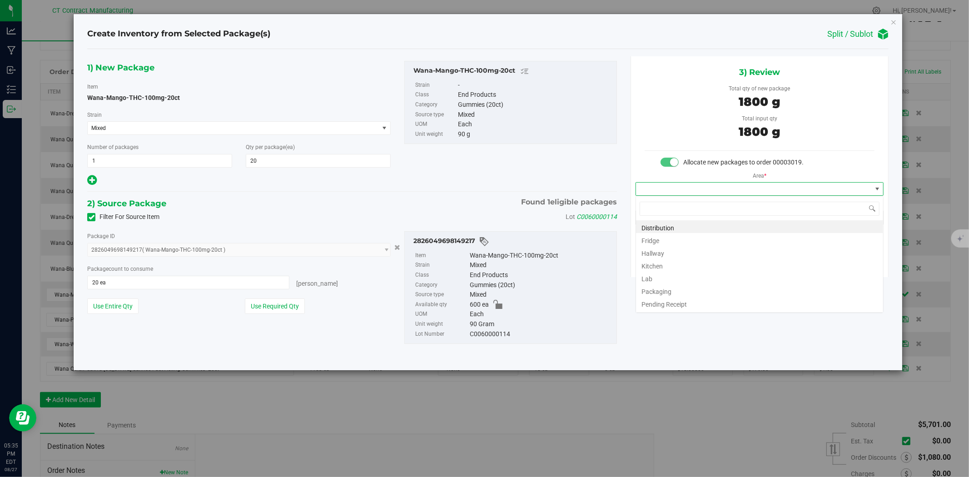
scroll to position [14, 248]
click at [667, 225] on li "Distribution" at bounding box center [759, 226] width 247 height 13
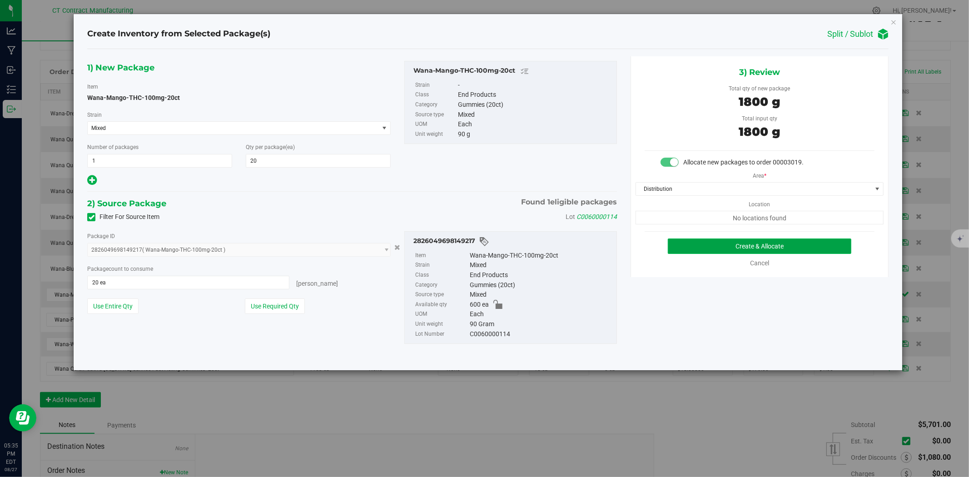
click at [678, 242] on button "Create & Allocate" at bounding box center [760, 246] width 184 height 15
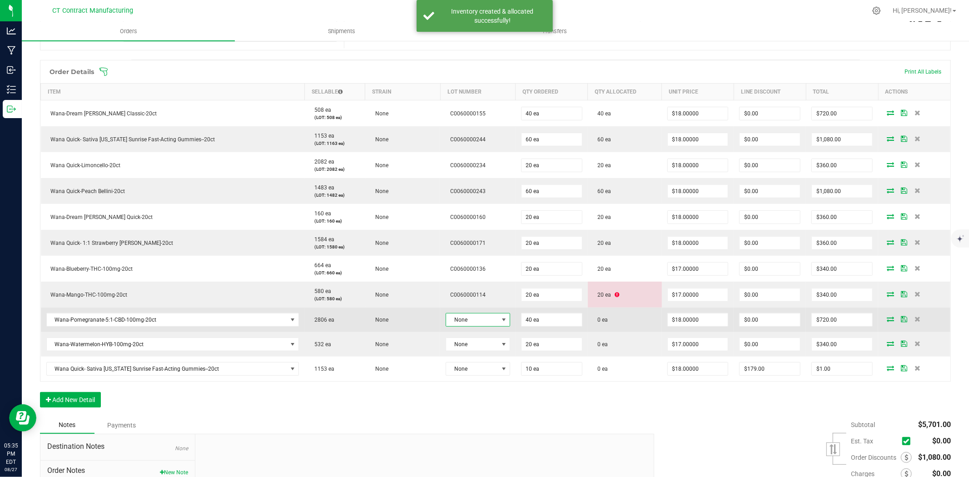
click at [483, 320] on span "None" at bounding box center [472, 320] width 52 height 13
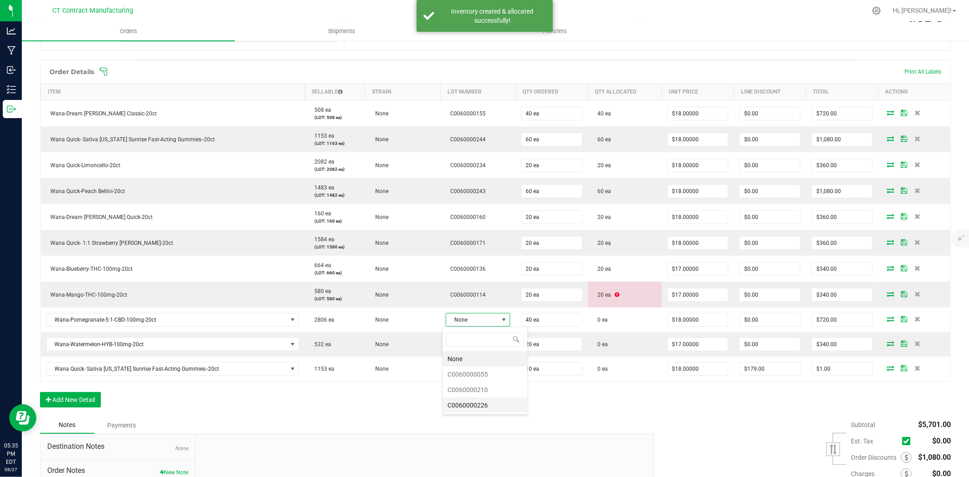
click at [489, 406] on li "C0060000226" at bounding box center [485, 405] width 85 height 15
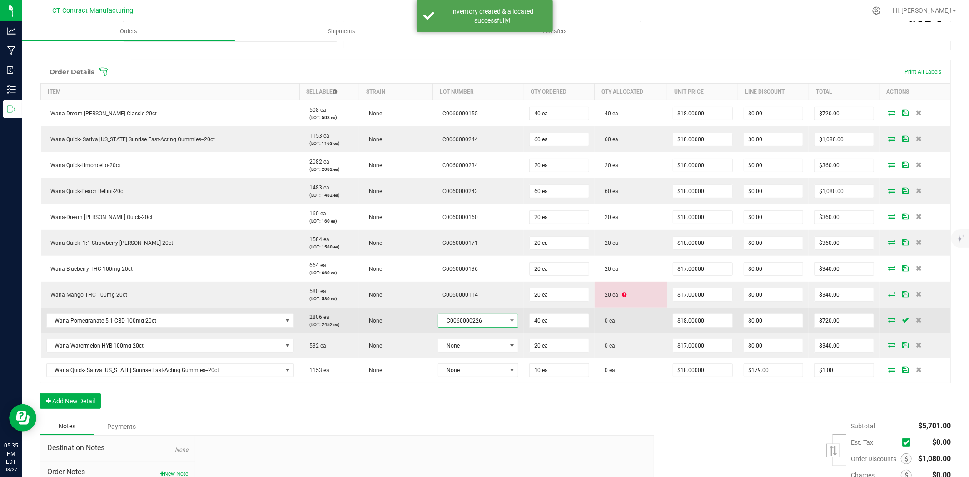
click at [489, 317] on span "C0060000226" at bounding box center [473, 320] width 68 height 13
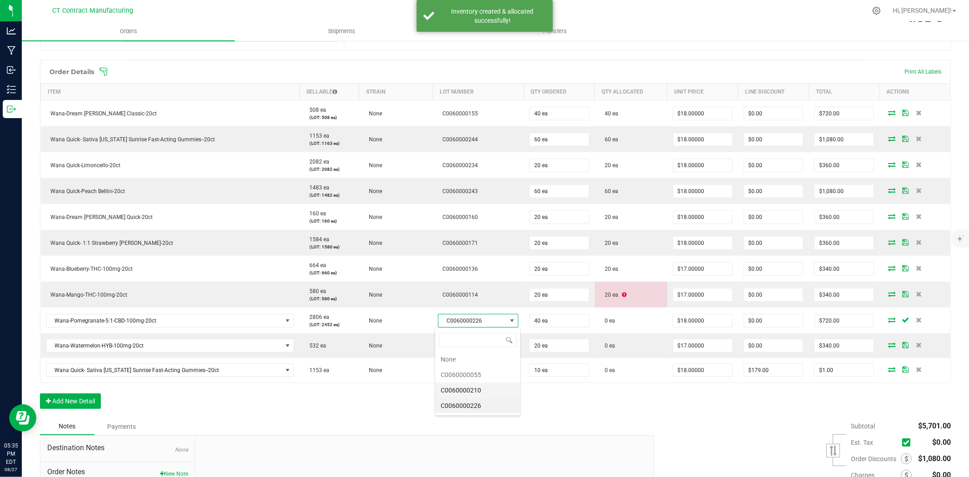
click at [484, 388] on li "C0060000210" at bounding box center [477, 390] width 85 height 15
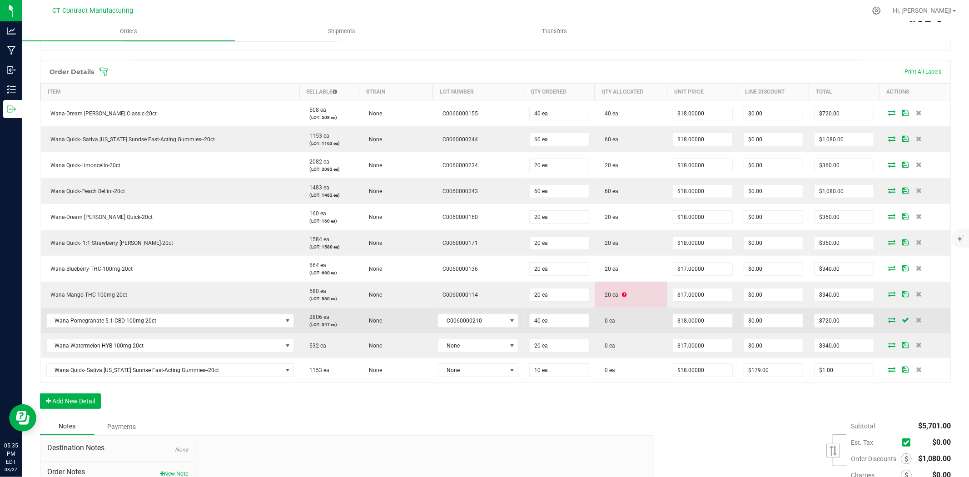
click at [872, 319] on icon at bounding box center [892, 319] width 7 height 5
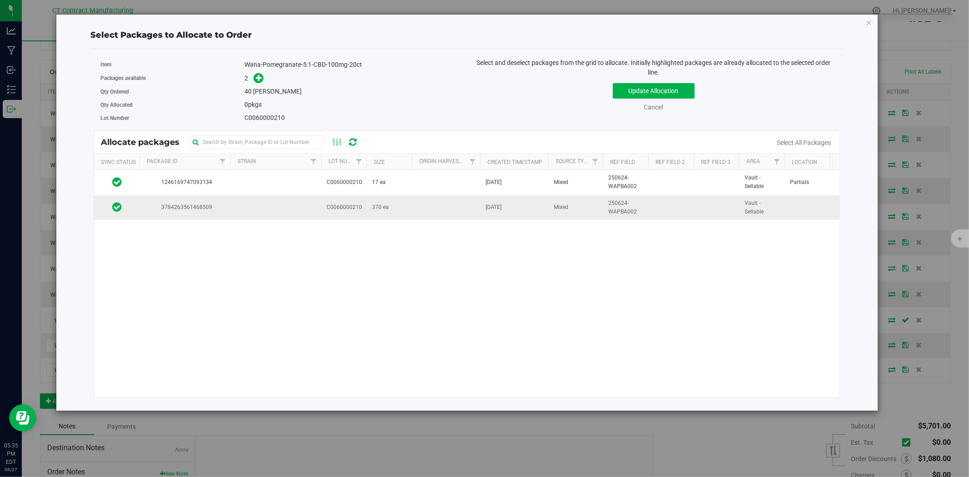
click at [403, 210] on td "370 ea" at bounding box center [389, 207] width 45 height 25
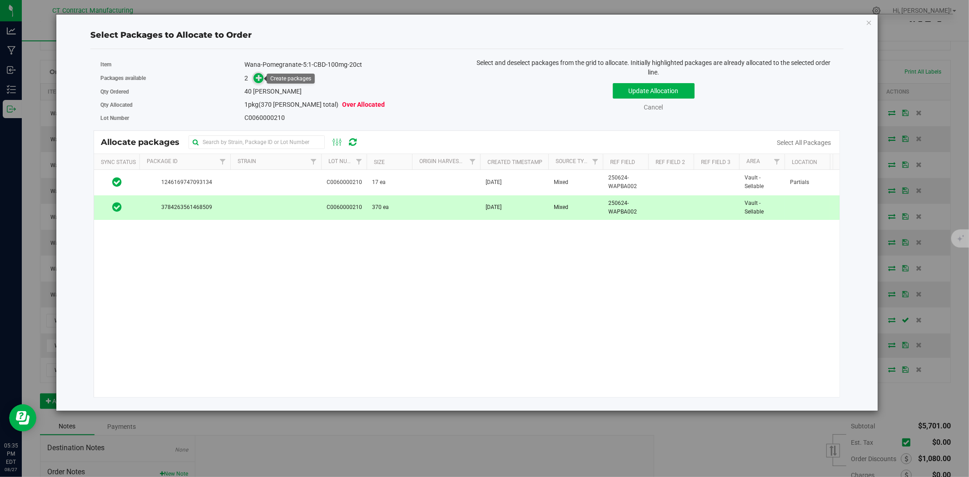
click at [257, 75] on icon at bounding box center [259, 78] width 6 height 6
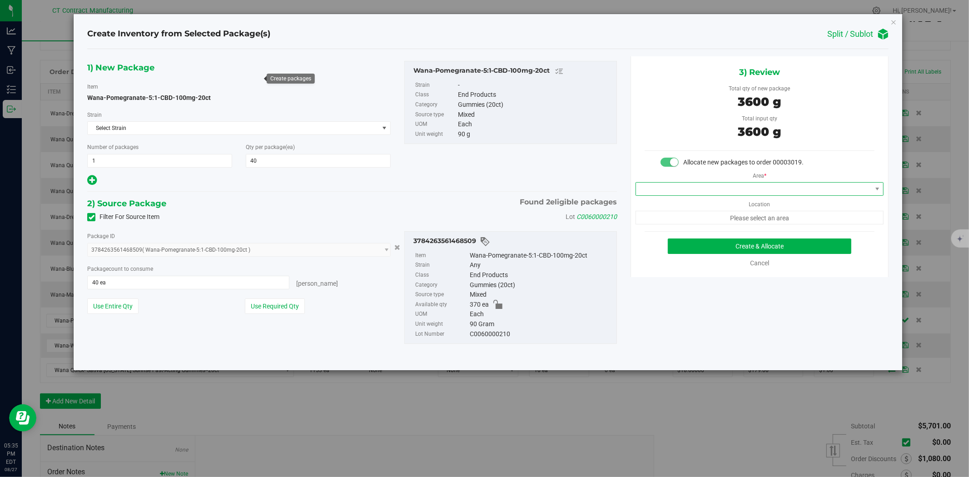
click at [703, 193] on span at bounding box center [754, 189] width 236 height 13
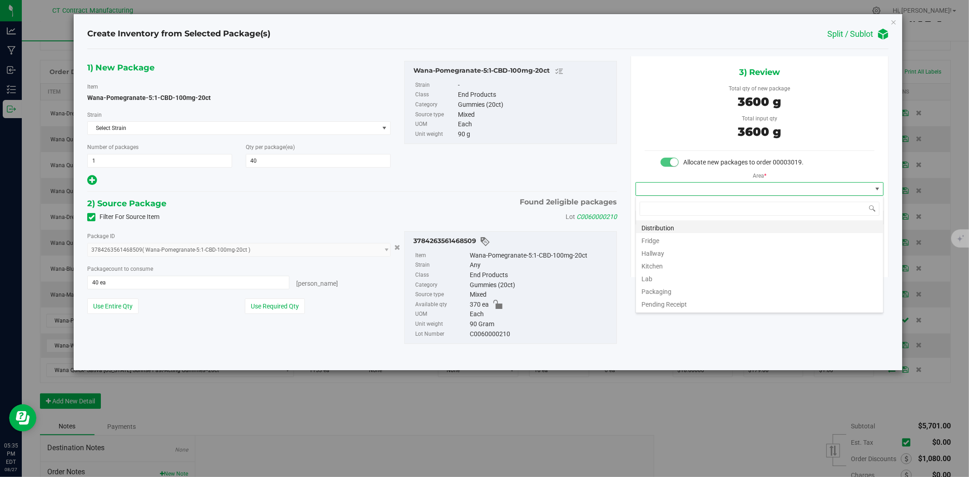
scroll to position [14, 248]
click at [698, 222] on li "Distribution" at bounding box center [759, 226] width 247 height 13
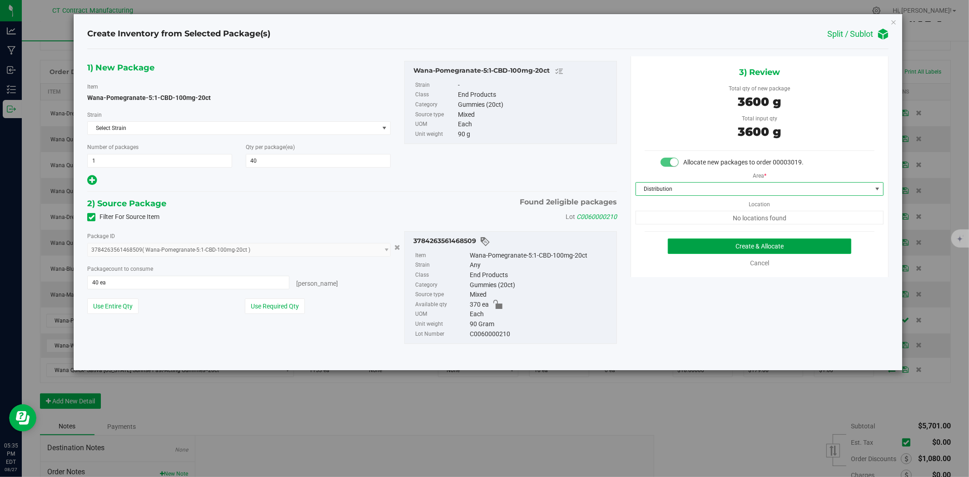
click at [722, 247] on button "Create & Allocate" at bounding box center [760, 246] width 184 height 15
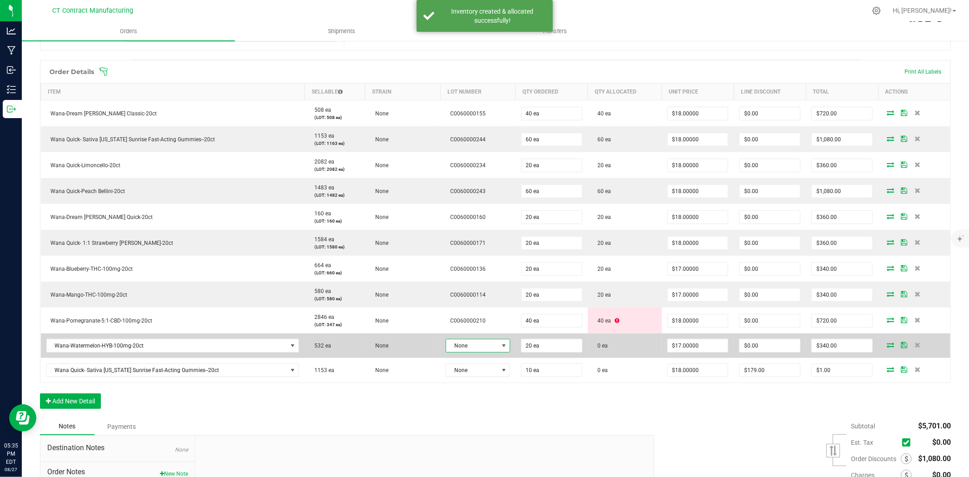
click at [500, 345] on span at bounding box center [503, 345] width 7 height 7
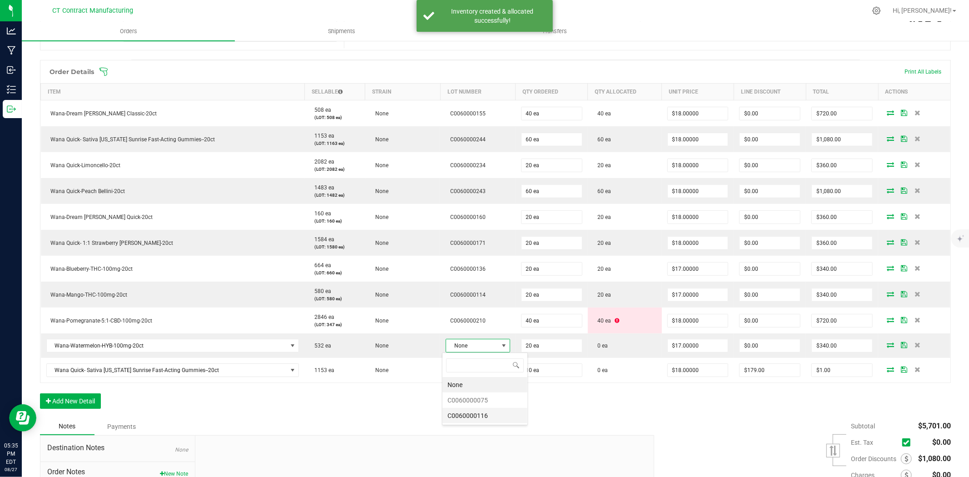
click at [496, 415] on li "C0060000116" at bounding box center [485, 415] width 85 height 15
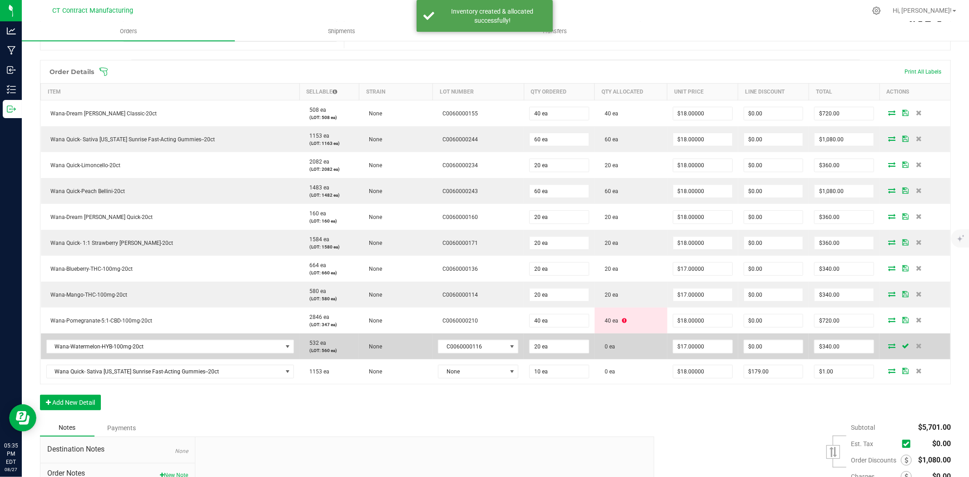
click at [872, 343] on icon at bounding box center [892, 345] width 7 height 5
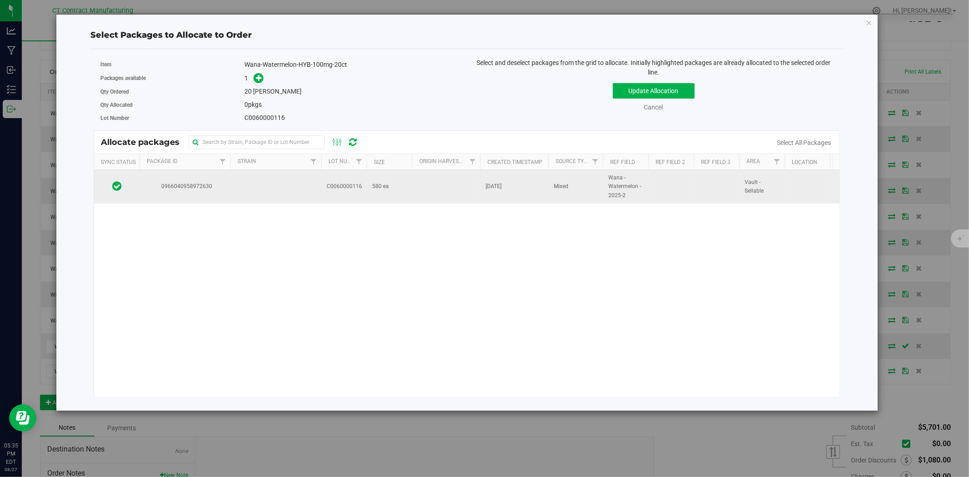
click at [285, 189] on td at bounding box center [275, 187] width 91 height 34
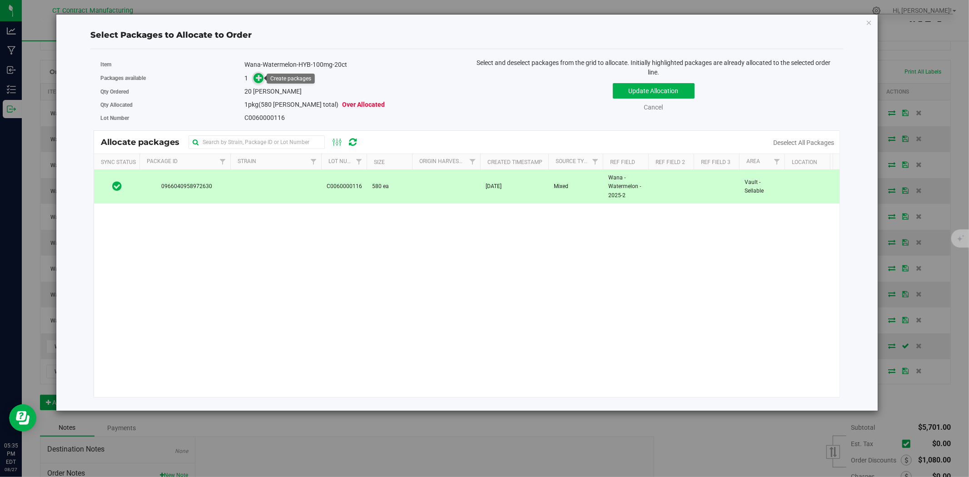
click at [256, 75] on icon at bounding box center [259, 78] width 6 height 6
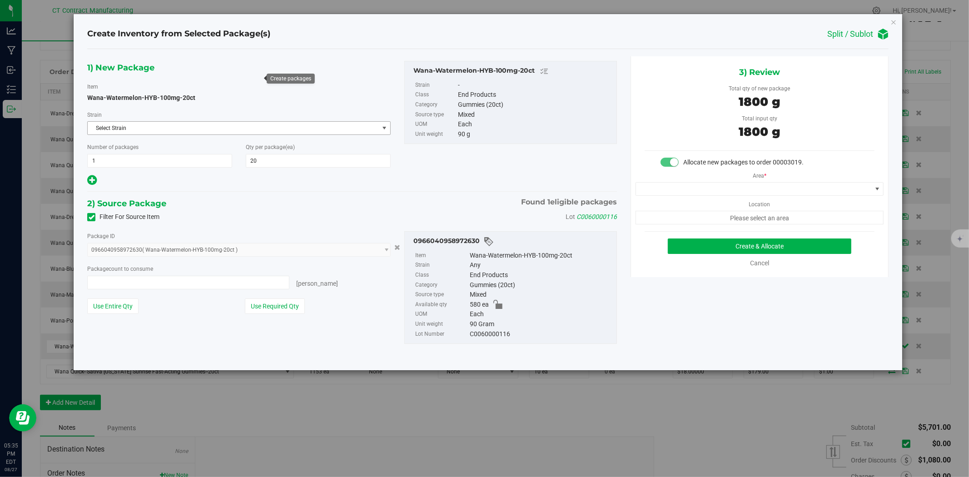
type input "20 ea"
click at [664, 188] on span at bounding box center [754, 189] width 236 height 13
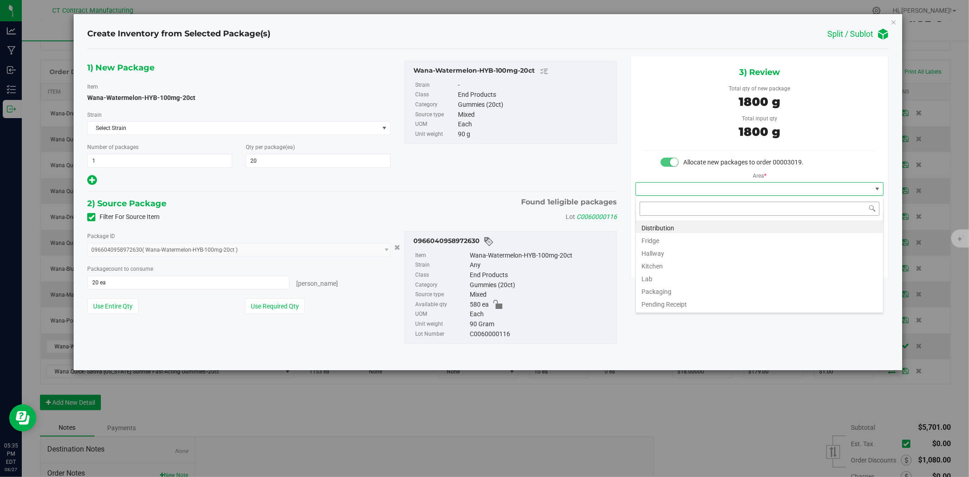
scroll to position [14, 248]
click at [664, 225] on li "Distribution" at bounding box center [759, 226] width 247 height 13
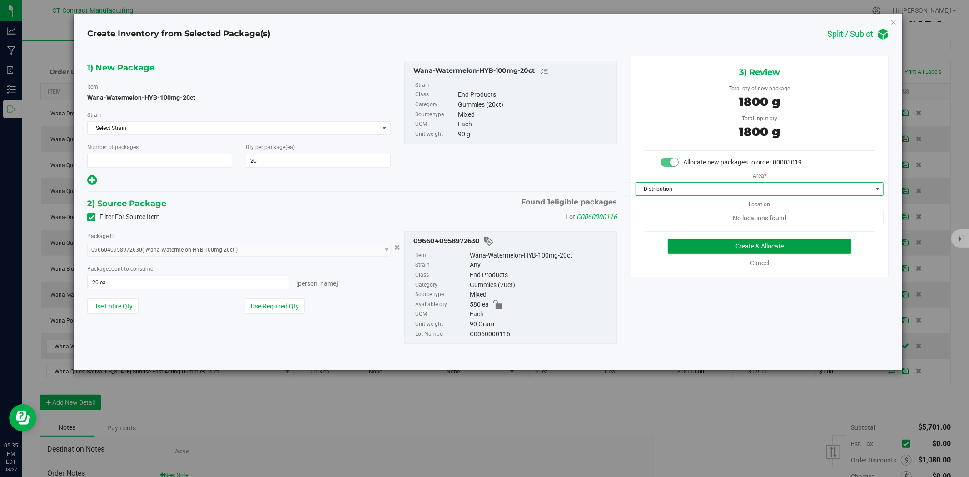
click at [714, 244] on button "Create & Allocate" at bounding box center [760, 246] width 184 height 15
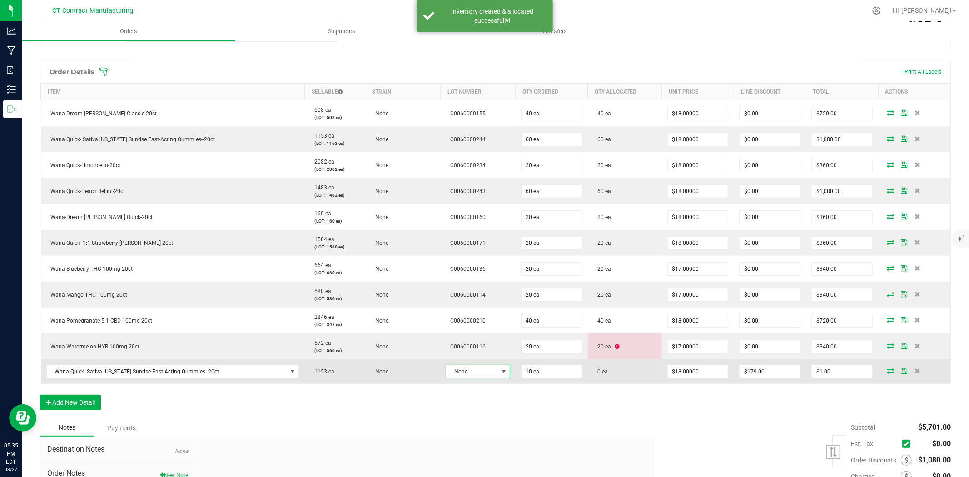
click at [486, 378] on span "None" at bounding box center [472, 371] width 52 height 13
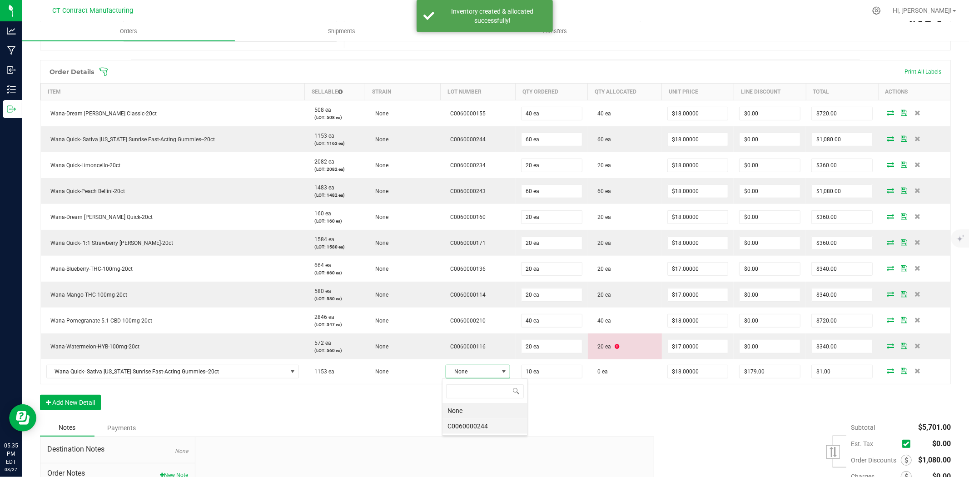
click at [499, 433] on li "C0060000244" at bounding box center [485, 426] width 85 height 15
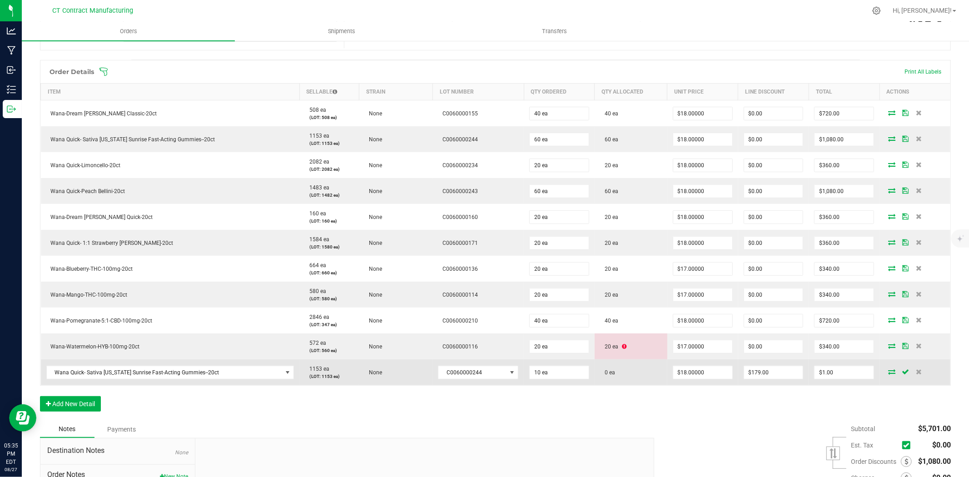
click at [872, 373] on icon at bounding box center [892, 371] width 7 height 5
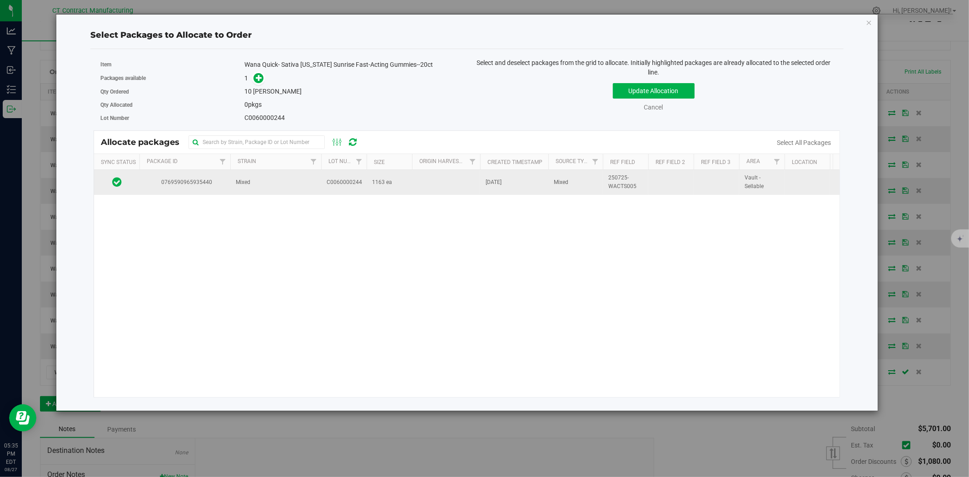
click at [290, 185] on td "Mixed" at bounding box center [275, 182] width 91 height 25
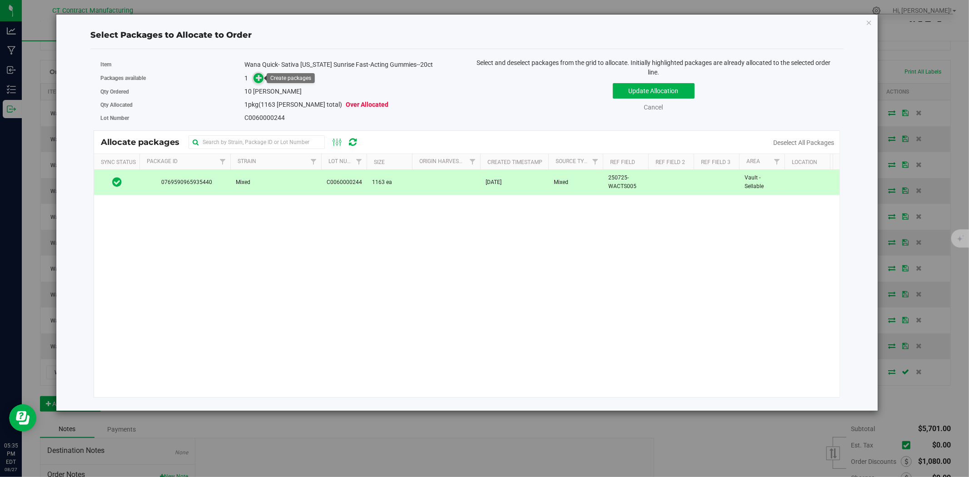
click at [255, 75] on span at bounding box center [259, 78] width 10 height 10
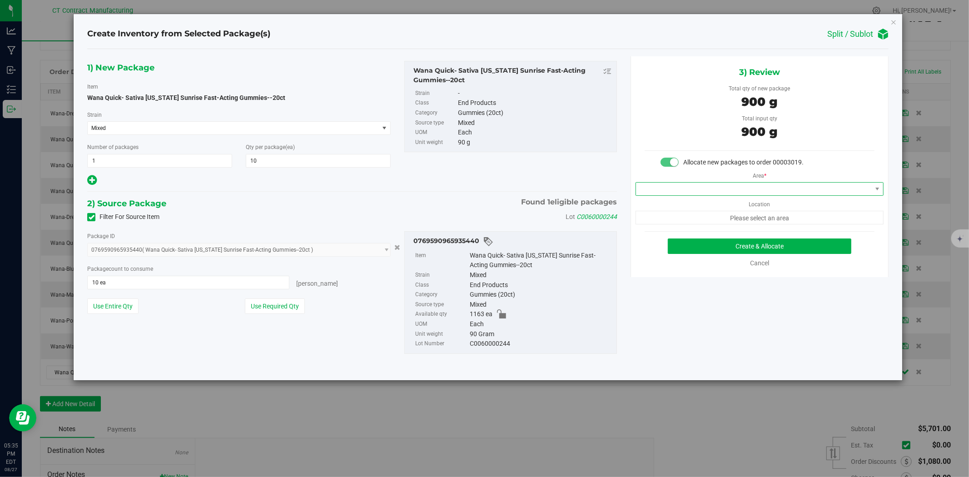
click at [684, 195] on span at bounding box center [754, 189] width 236 height 13
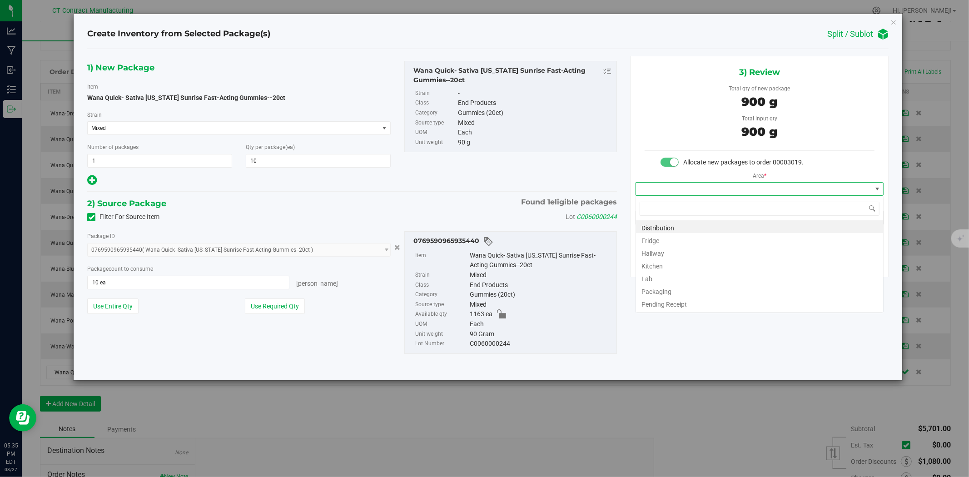
scroll to position [14, 248]
click at [677, 226] on li "Distribution" at bounding box center [759, 226] width 247 height 13
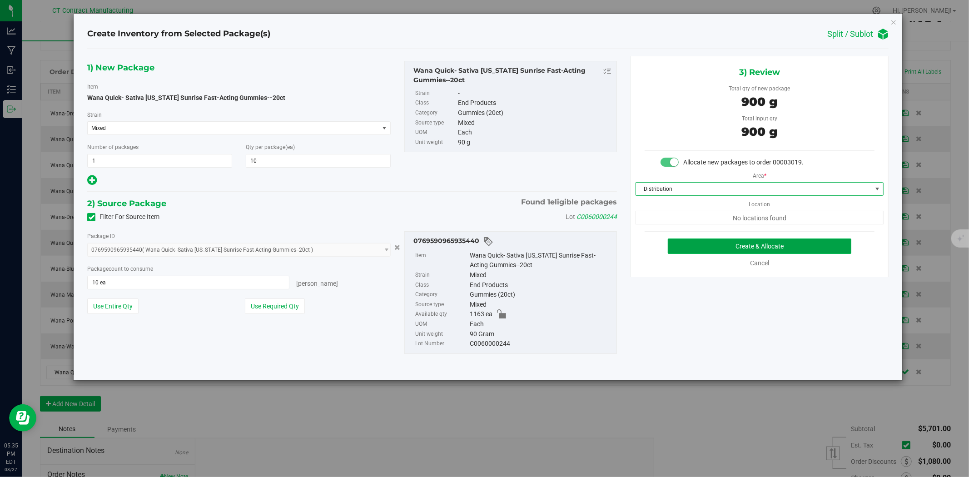
click at [759, 244] on button "Create & Allocate" at bounding box center [760, 246] width 184 height 15
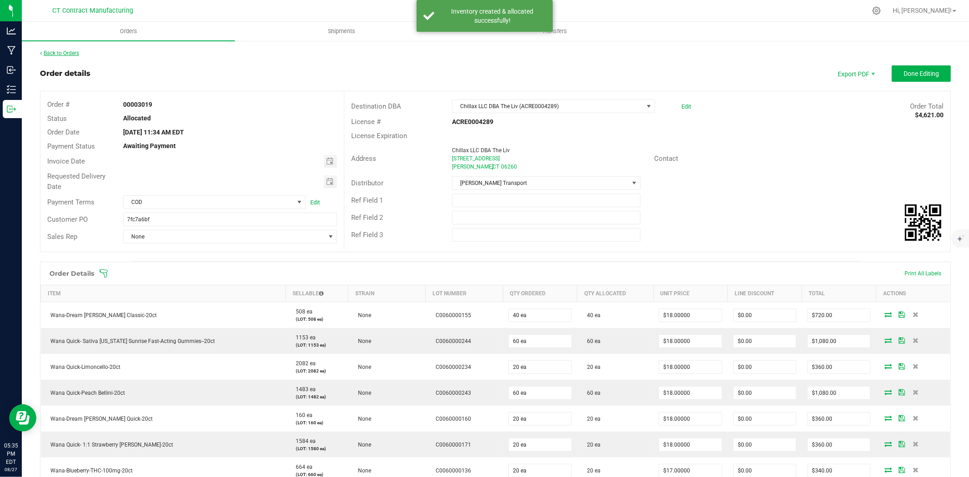
click at [70, 53] on link "Back to Orders" at bounding box center [59, 53] width 39 height 6
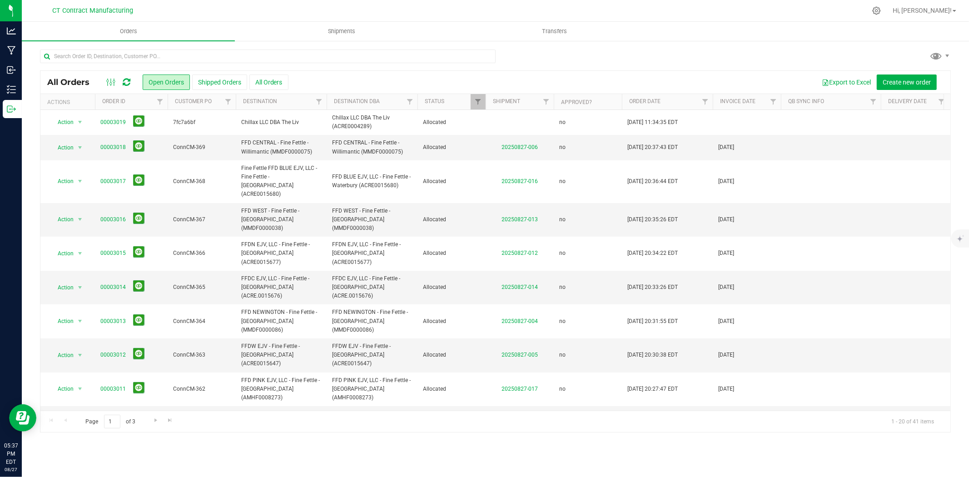
click at [125, 79] on icon at bounding box center [127, 82] width 8 height 9
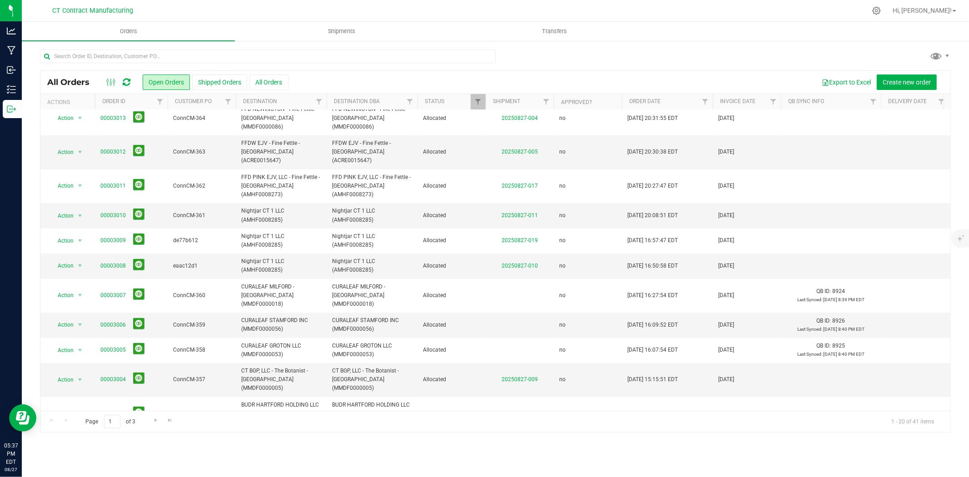
scroll to position [228, 0]
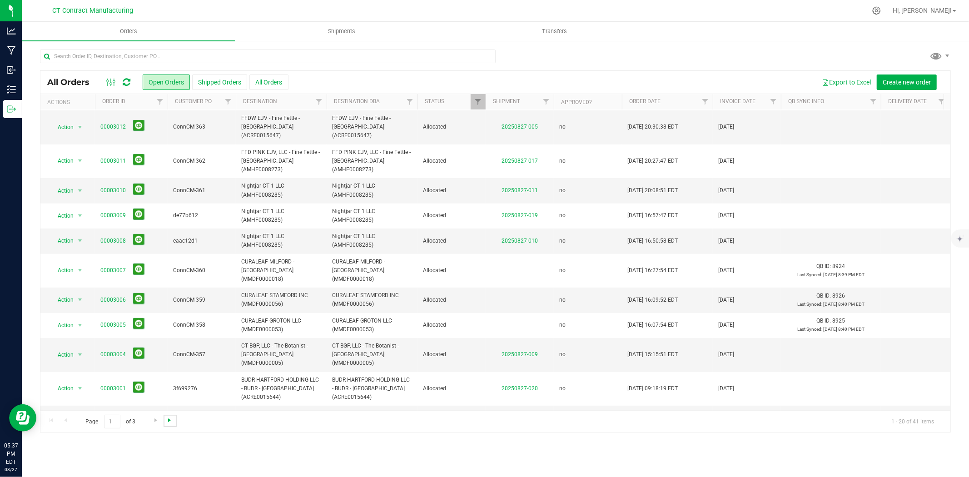
click at [169, 418] on span "Go to the last page" at bounding box center [169, 420] width 7 height 7
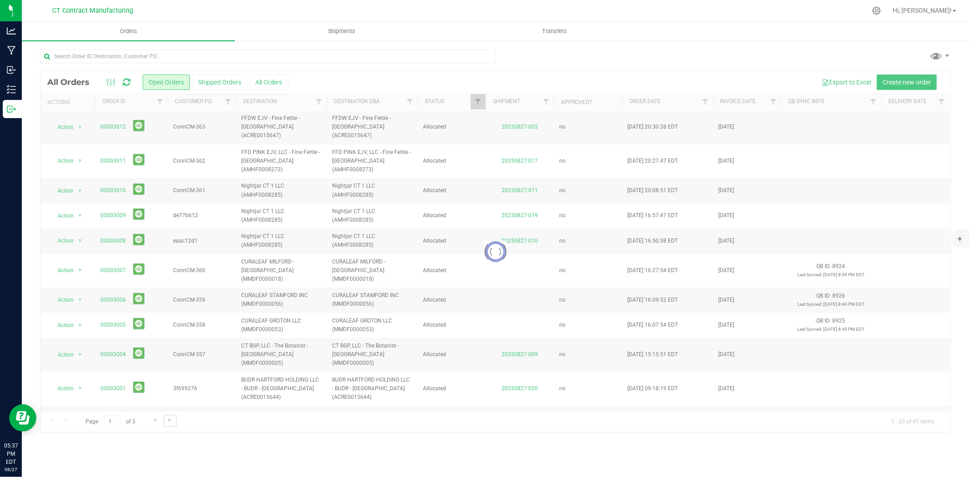
scroll to position [0, 0]
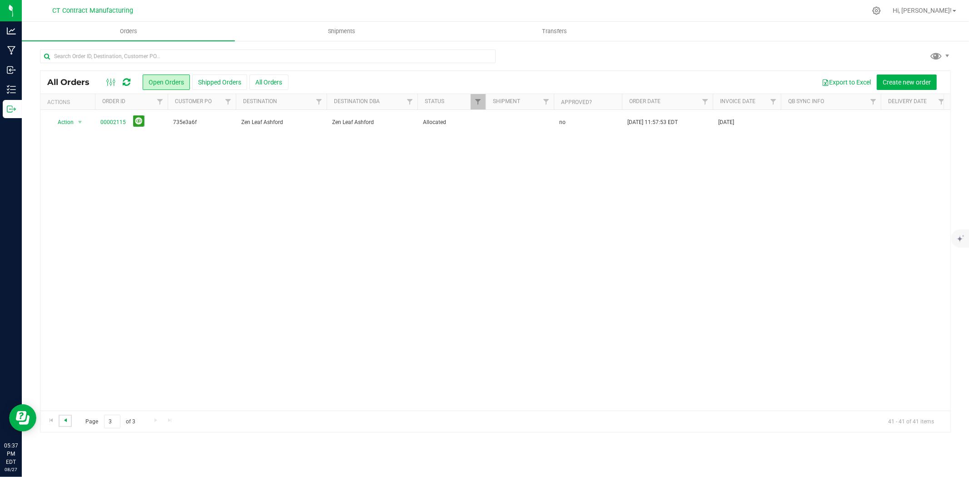
click at [68, 417] on span "Go to the previous page" at bounding box center [65, 420] width 7 height 7
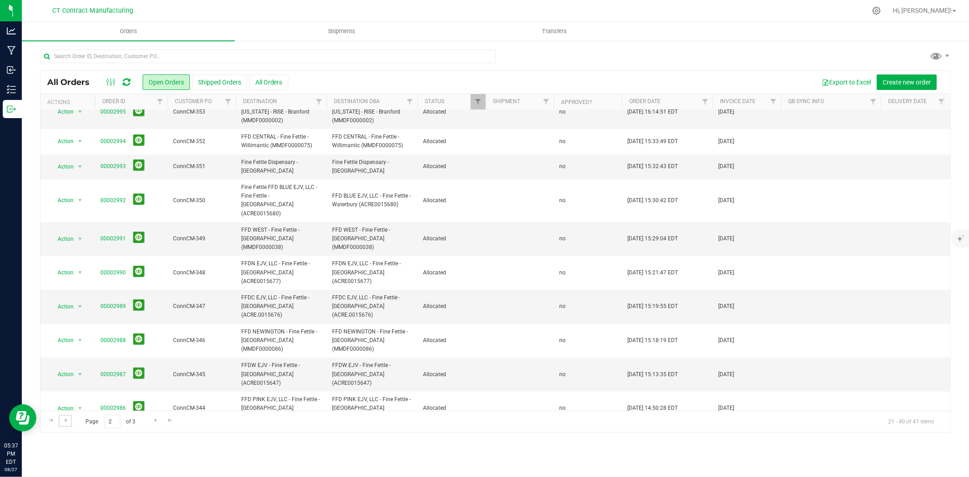
scroll to position [271, 0]
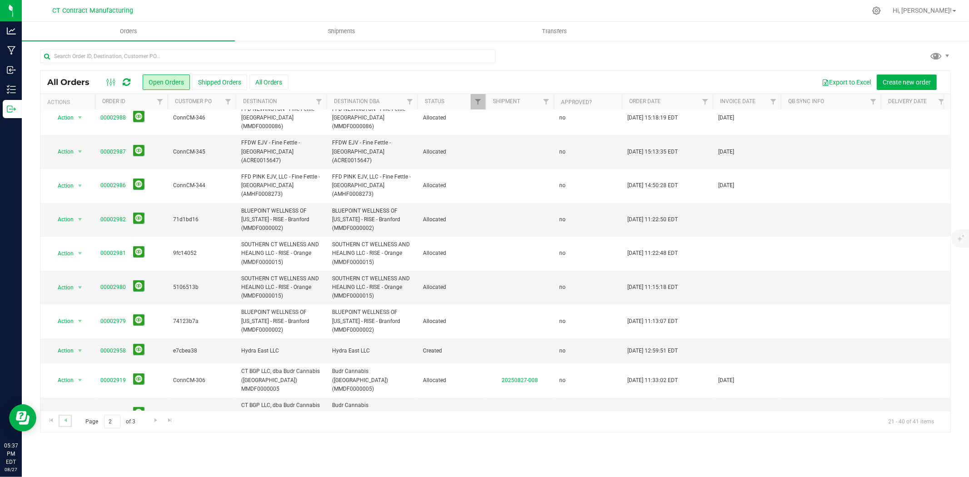
click at [70, 420] on link "Go to the previous page" at bounding box center [65, 421] width 13 height 12
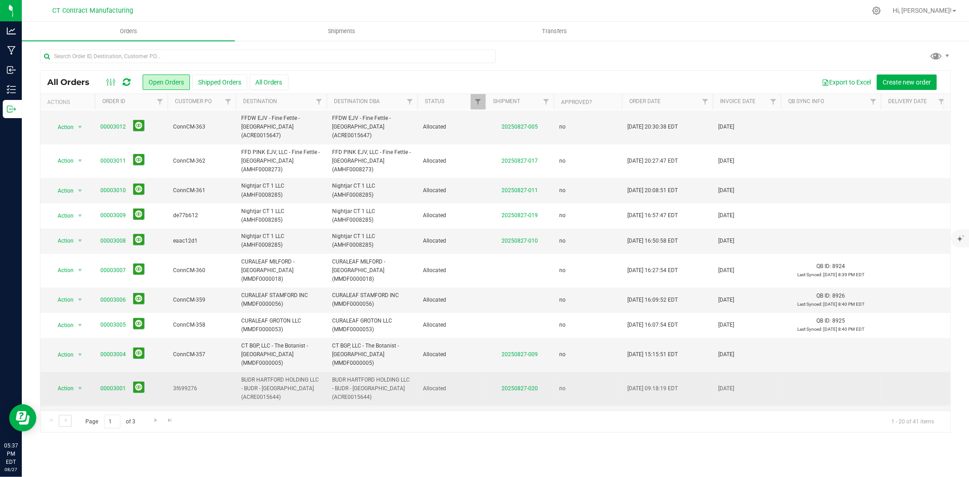
scroll to position [0, 0]
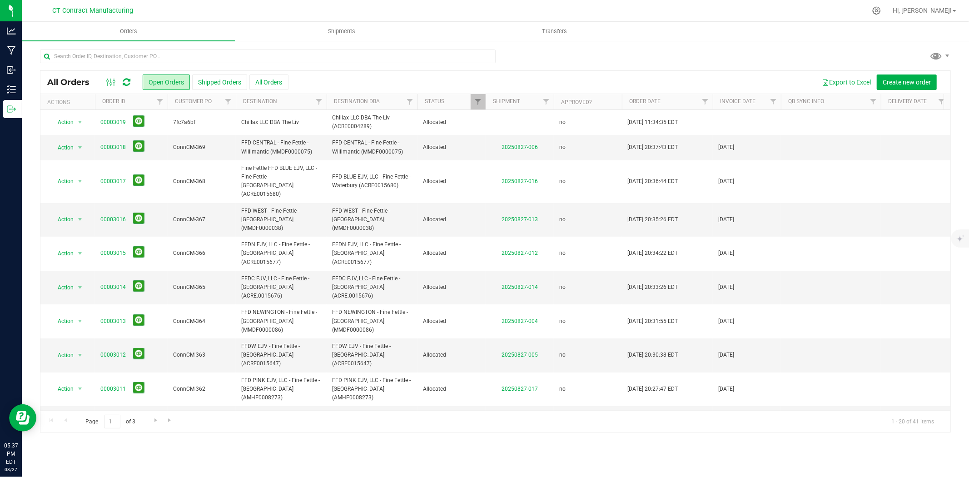
click at [446, 5] on div at bounding box center [515, 11] width 704 height 18
